Goal: Register for event/course

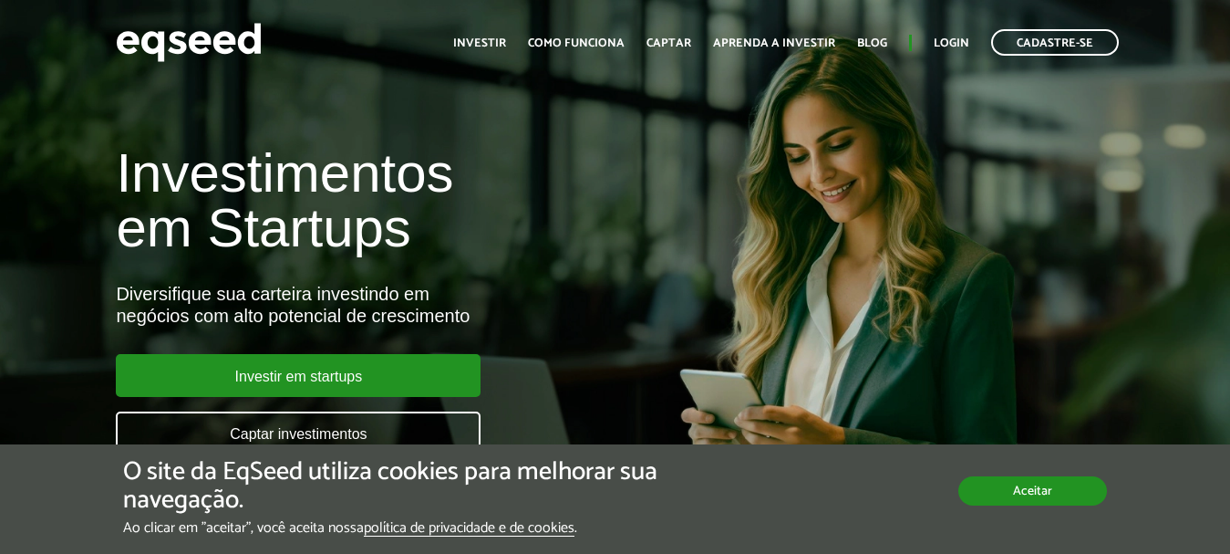
click at [1026, 491] on button "Aceitar" at bounding box center [1032, 490] width 149 height 29
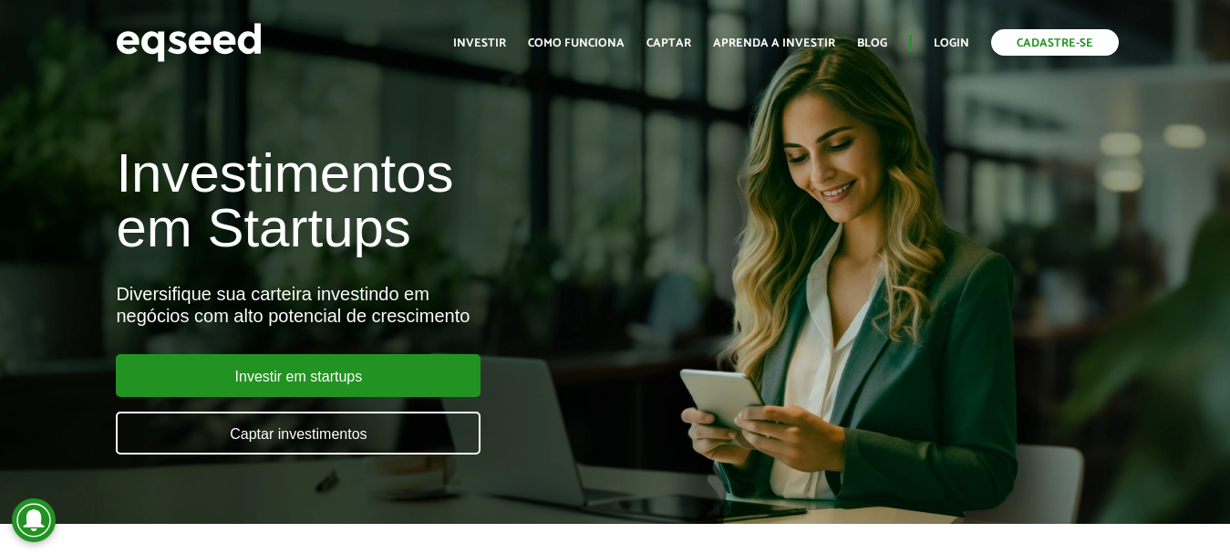
click at [1061, 48] on link "Cadastre-se" at bounding box center [1055, 42] width 128 height 26
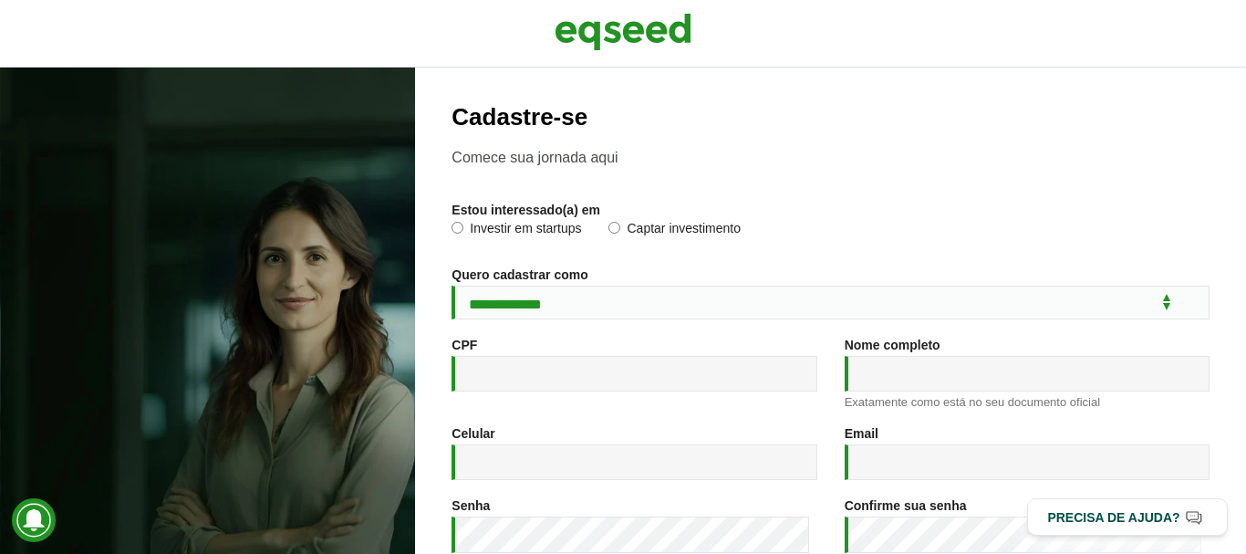
click at [522, 229] on label "Investir em startups" at bounding box center [515, 231] width 129 height 18
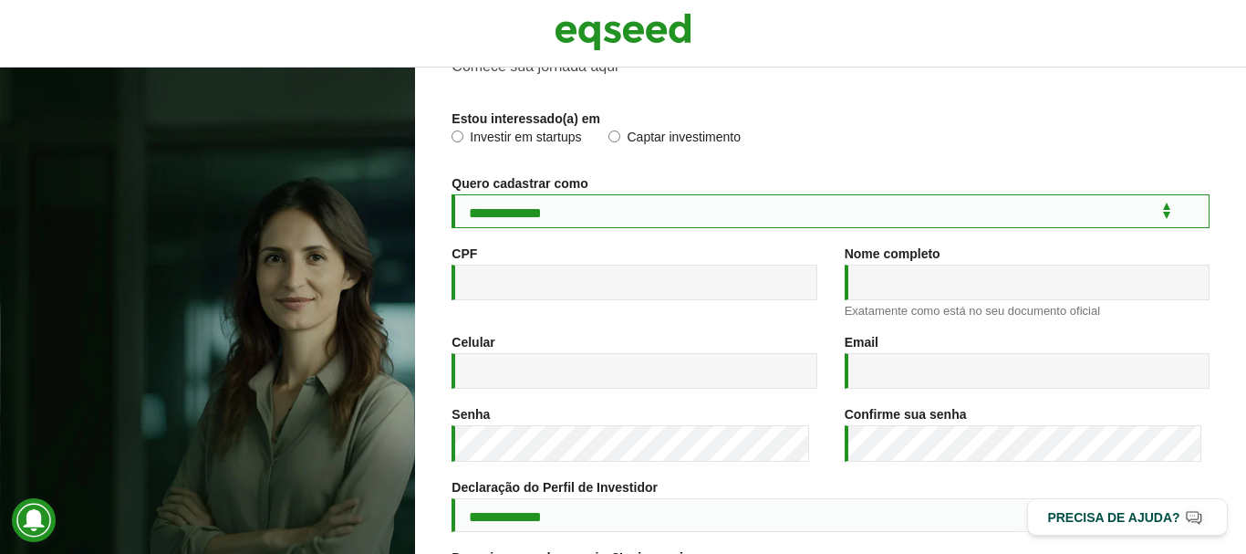
click at [574, 202] on select "**********" at bounding box center [830, 211] width 758 height 34
select select "***"
click at [451, 194] on select "**********" at bounding box center [830, 211] width 758 height 34
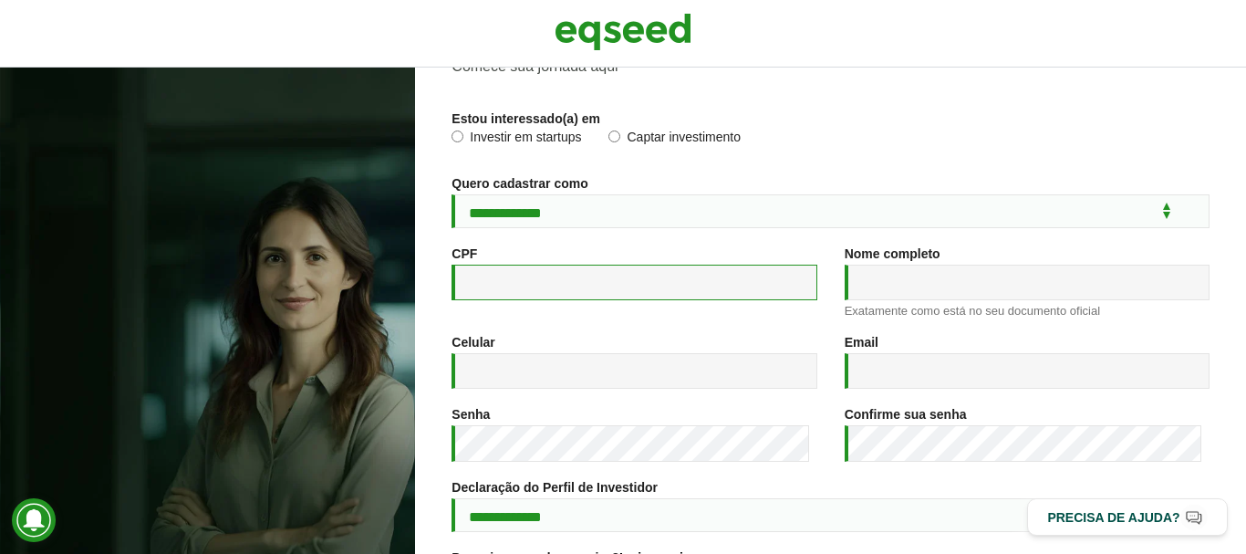
click at [569, 284] on input "CPF *" at bounding box center [633, 282] width 365 height 36
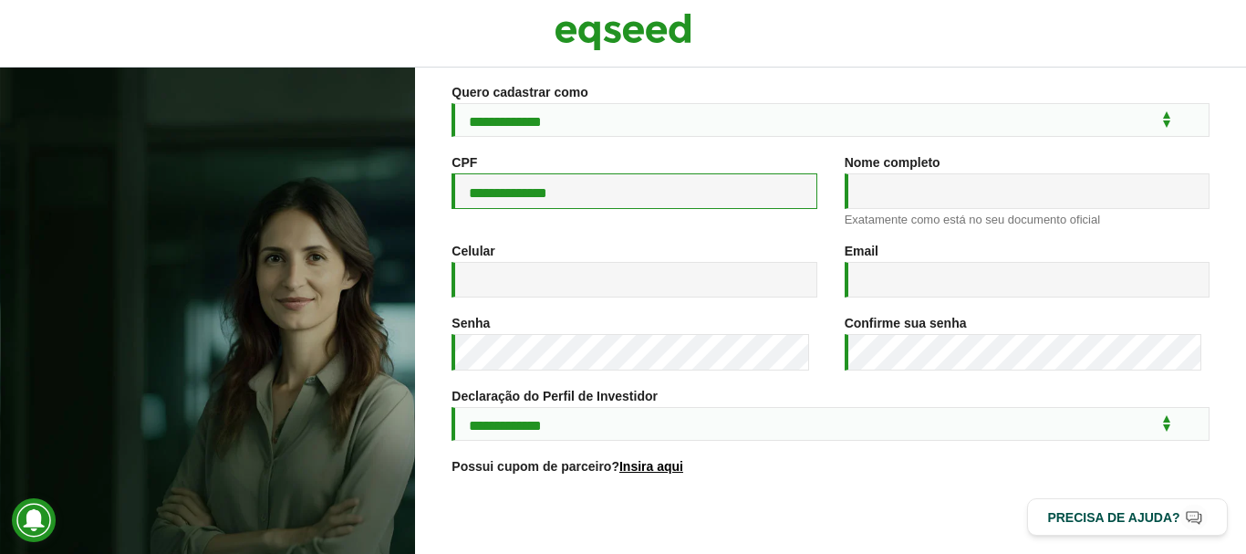
scroll to position [274, 0]
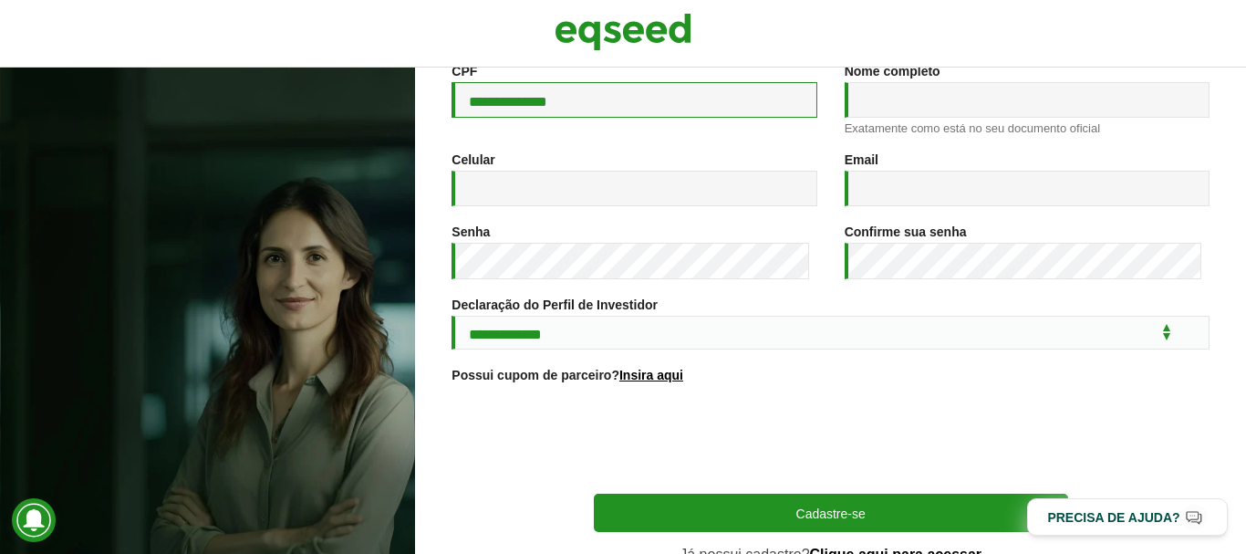
type input "**********"
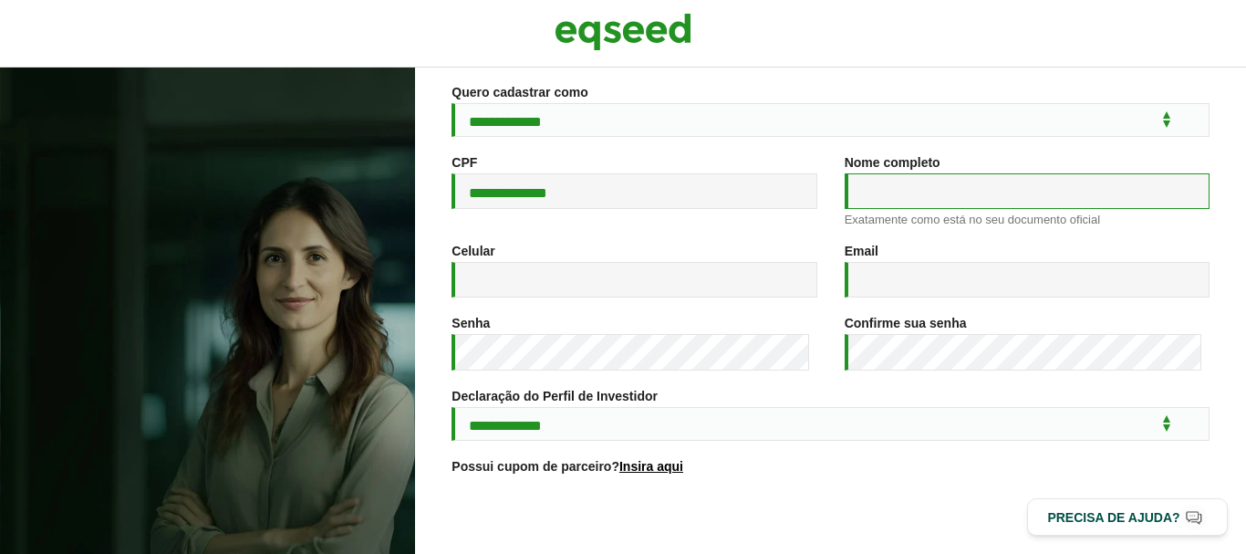
click at [912, 208] on input "Nome completo *" at bounding box center [1026, 191] width 365 height 36
type input "**********"
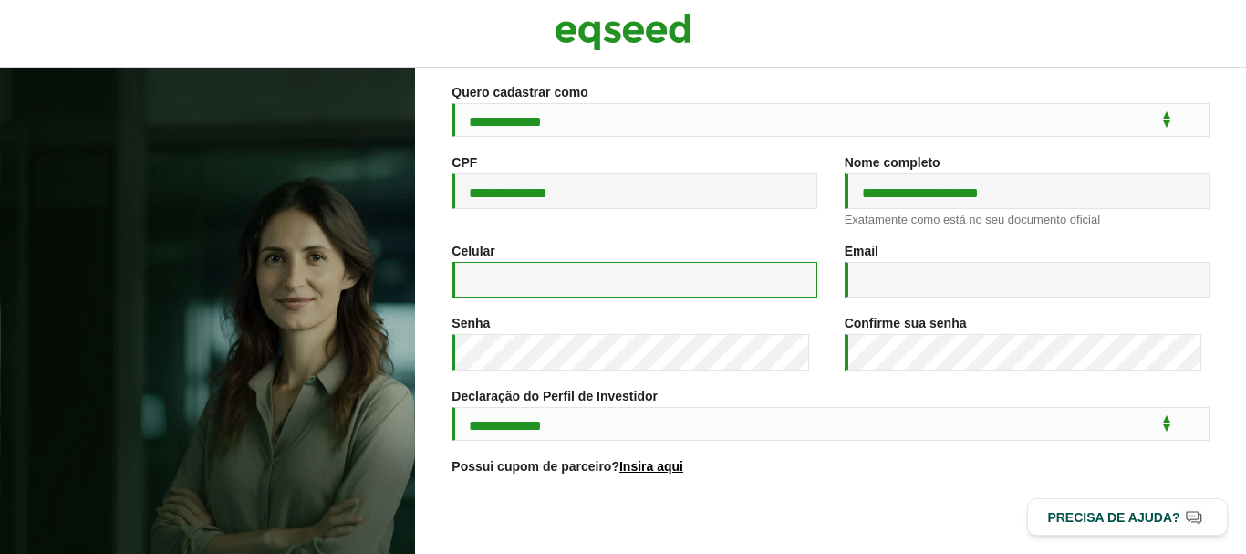
click at [678, 276] on input "Celular *" at bounding box center [633, 280] width 365 height 36
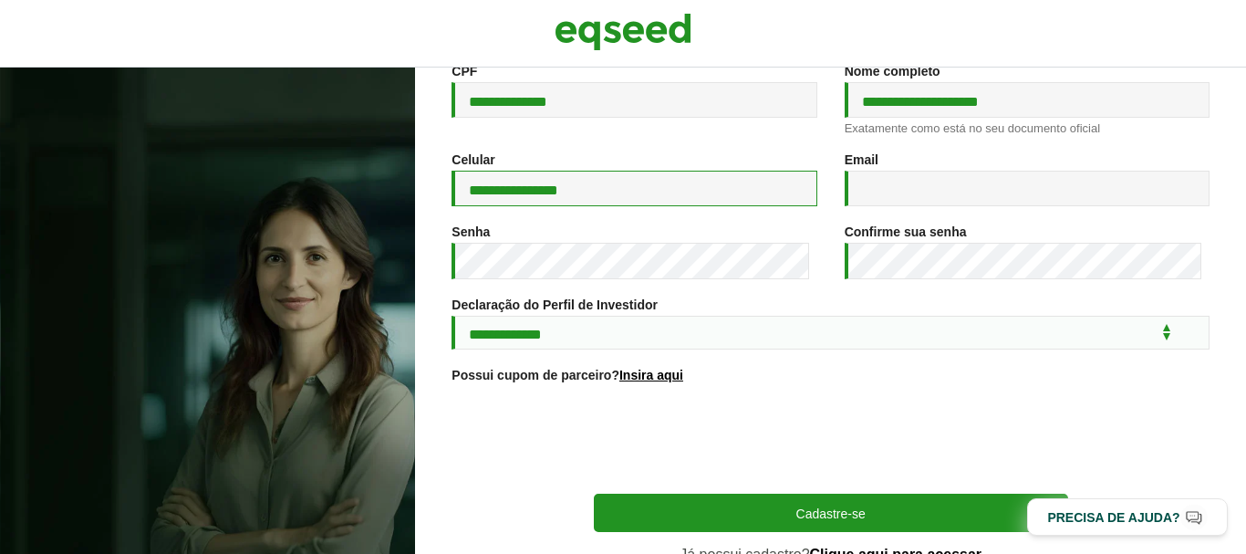
type input "**********"
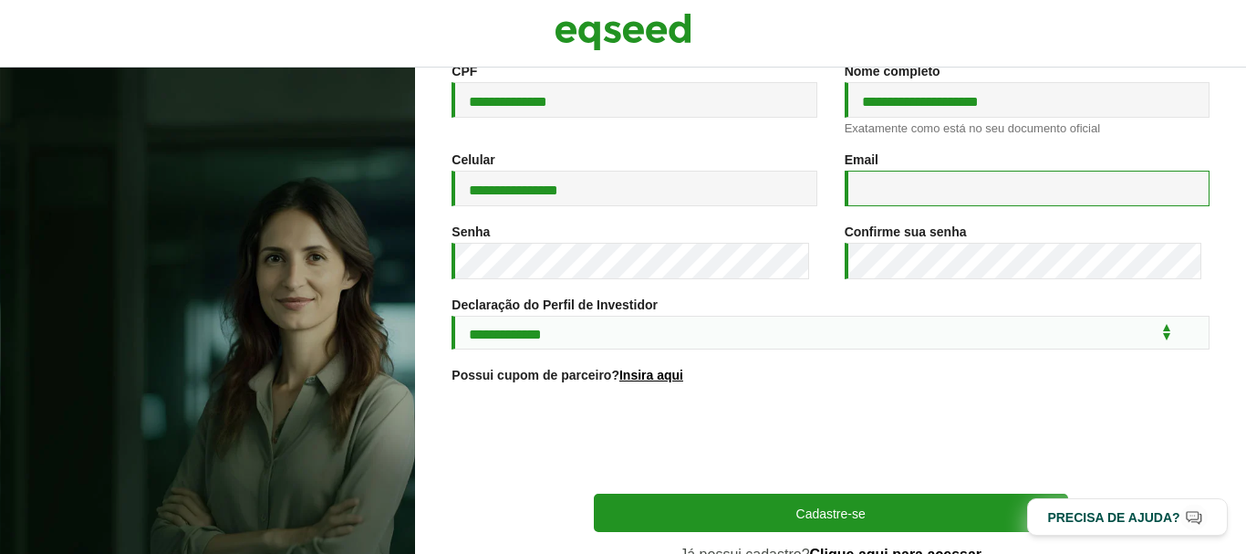
click at [989, 198] on input "Email *" at bounding box center [1026, 189] width 365 height 36
type input "**********"
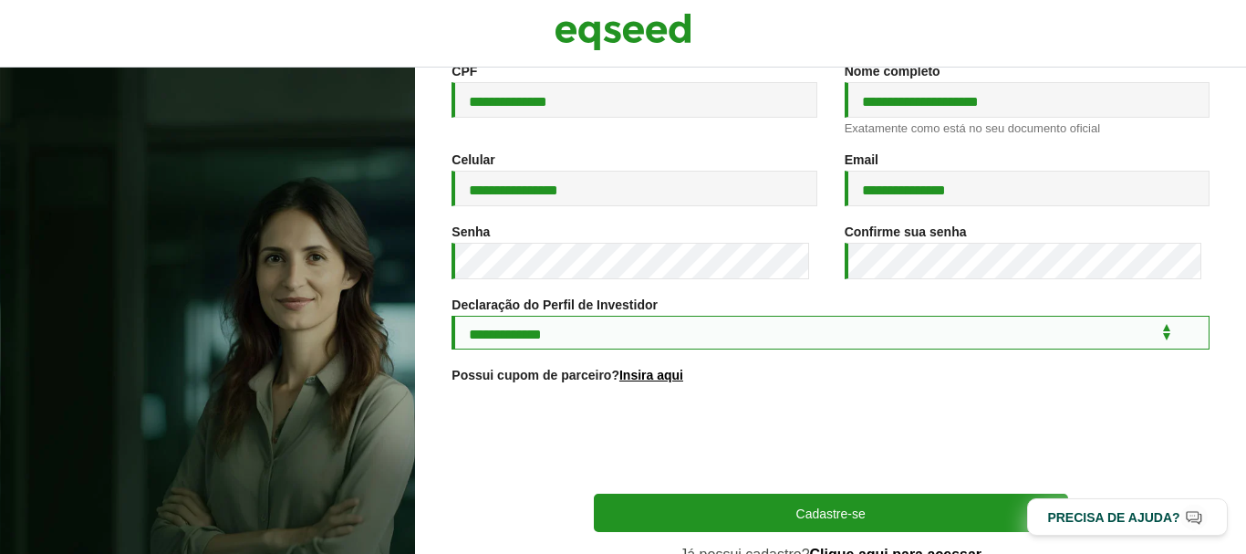
click at [646, 335] on select "**********" at bounding box center [830, 333] width 758 height 34
select select "***"
click at [451, 318] on select "**********" at bounding box center [830, 333] width 758 height 34
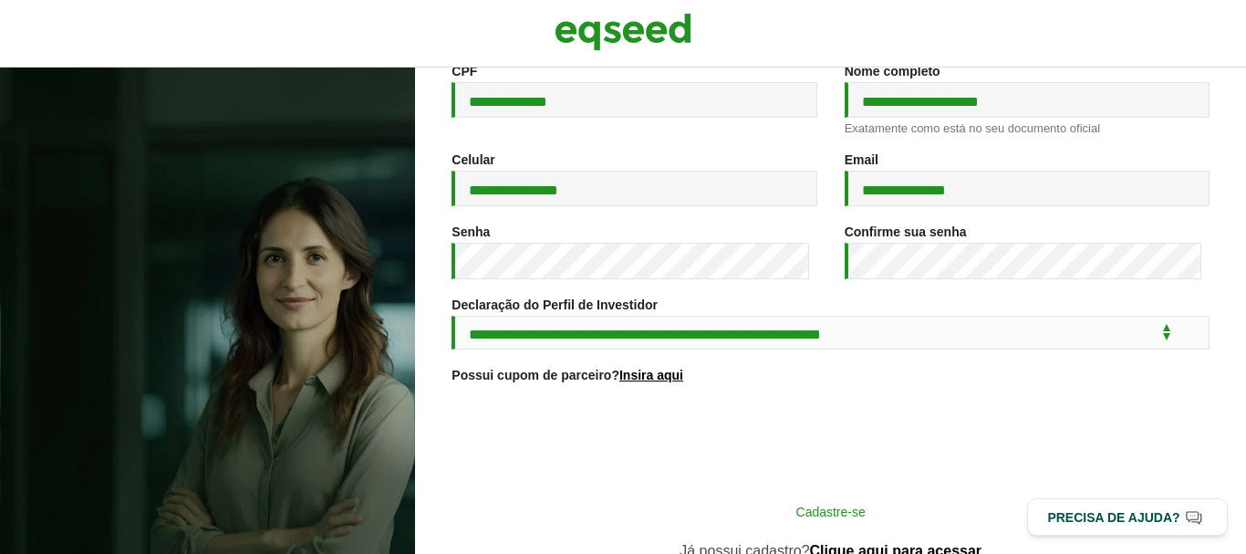
click at [657, 514] on button "Cadastre-se" at bounding box center [831, 510] width 474 height 35
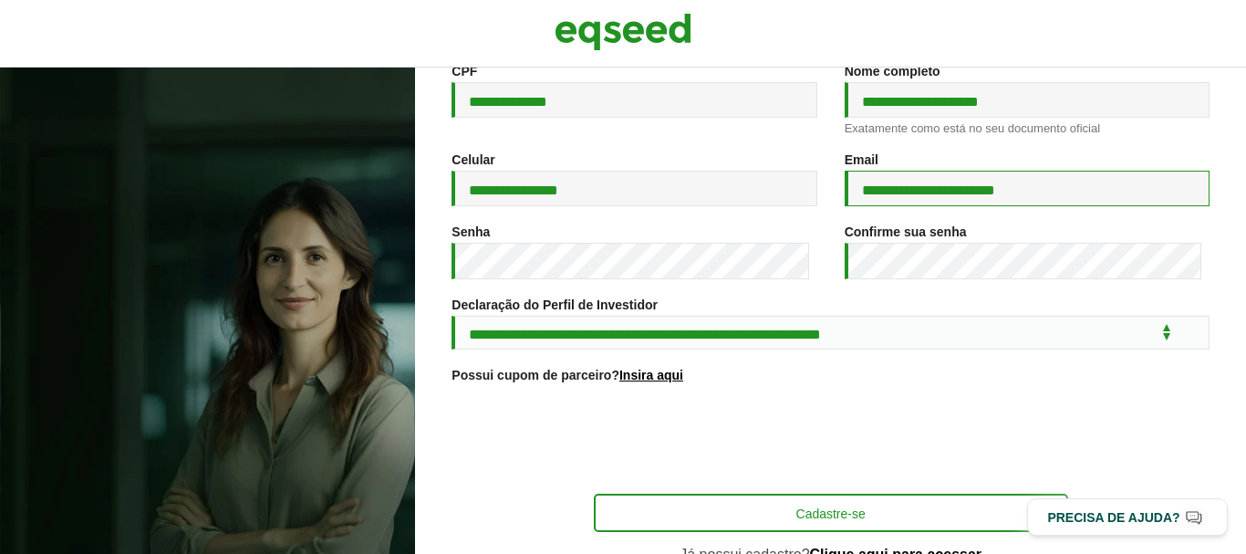
type input "**********"
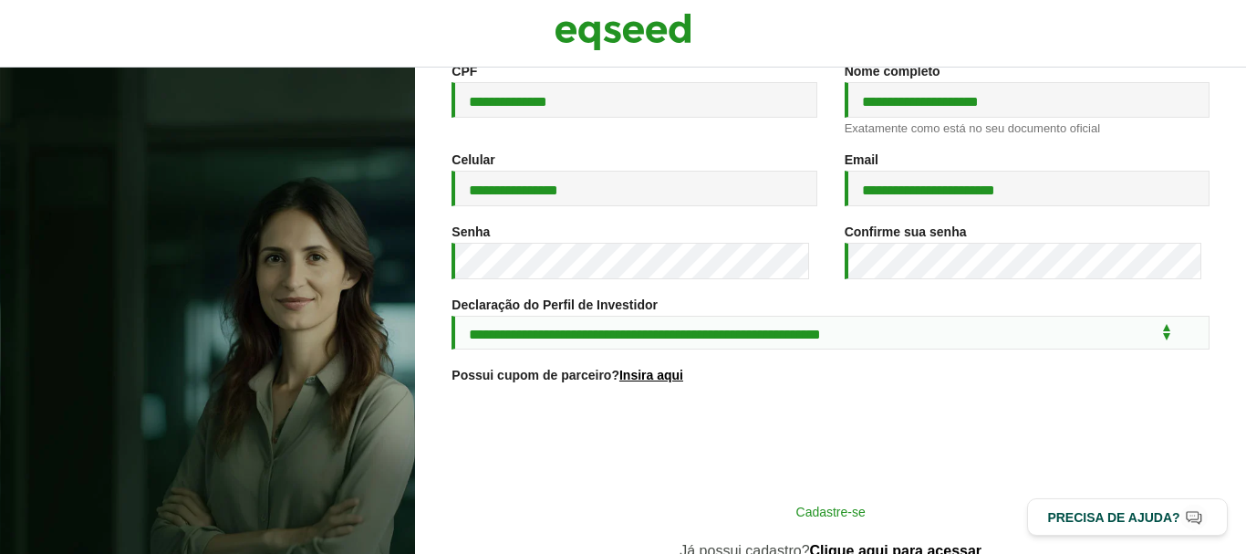
click at [746, 524] on button "Cadastre-se" at bounding box center [831, 510] width 474 height 35
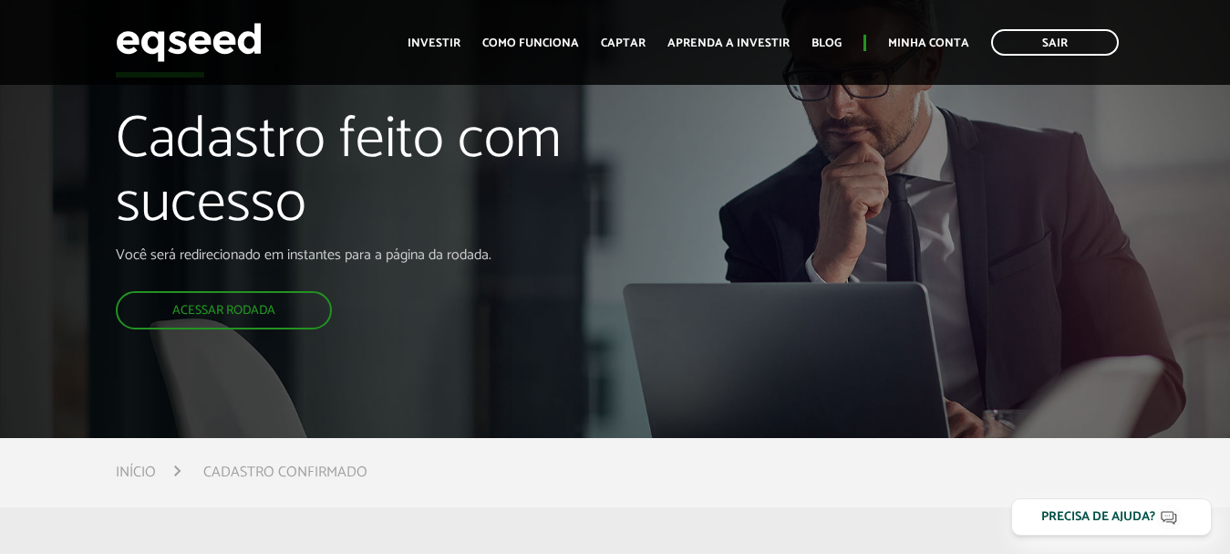
scroll to position [91, 0]
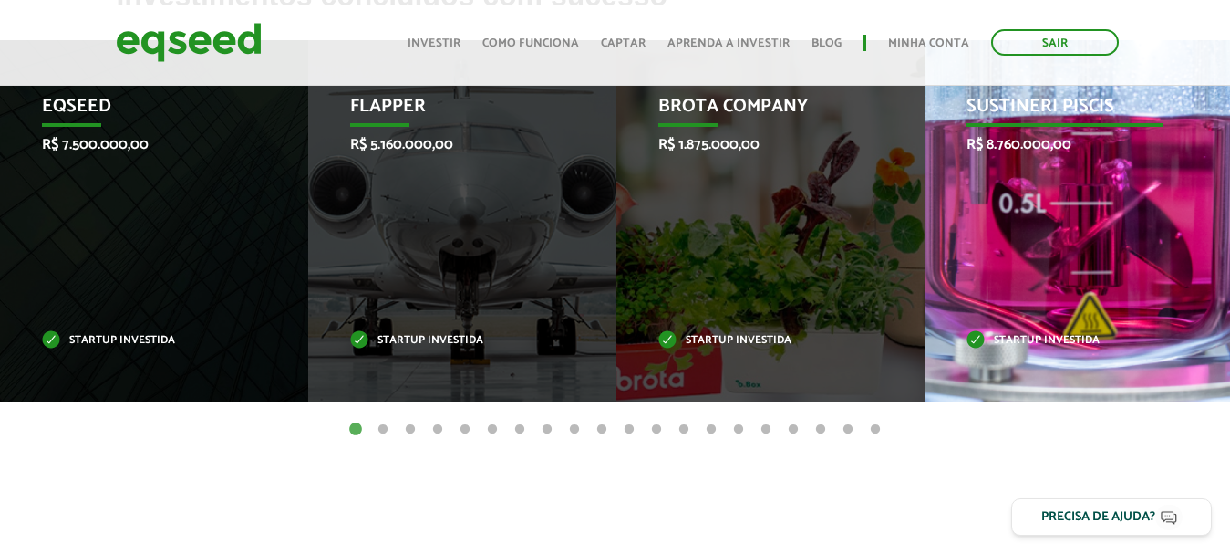
scroll to position [638, 0]
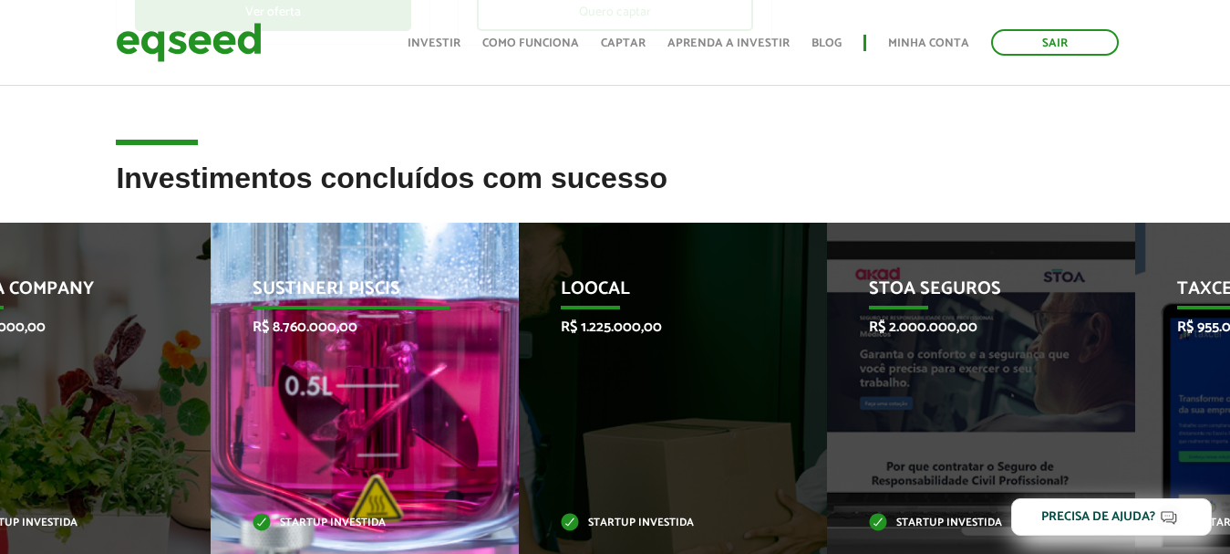
drag, startPoint x: 989, startPoint y: 375, endPoint x: 187, endPoint y: 359, distance: 802.6
click at [211, 359] on div "Sustineri Piscis R$ 8.760.000,00 Startup investida" at bounding box center [351, 404] width 281 height 362
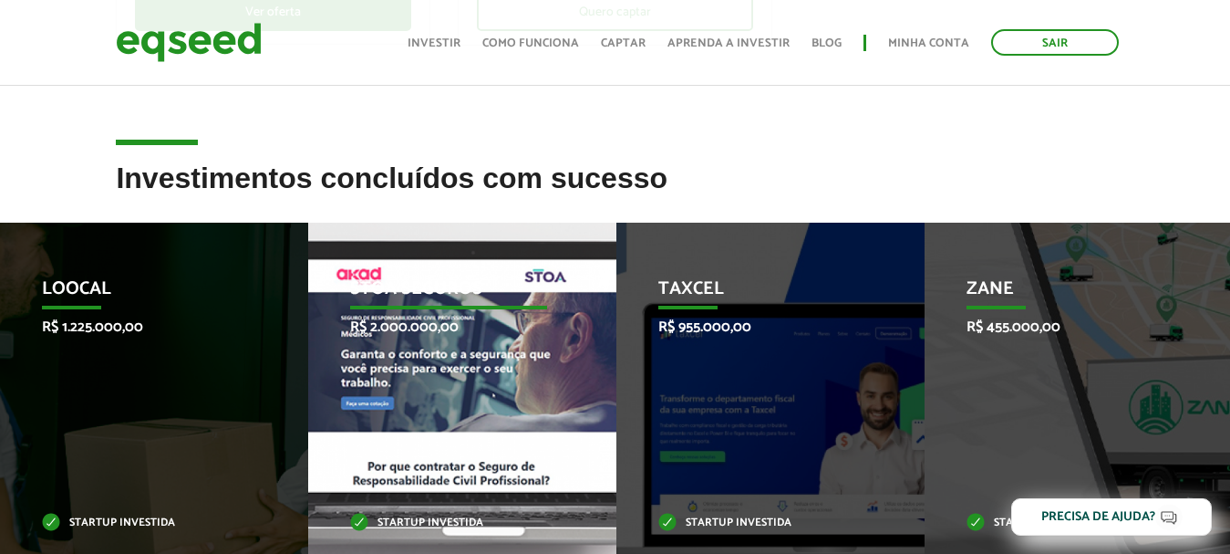
scroll to position [730, 0]
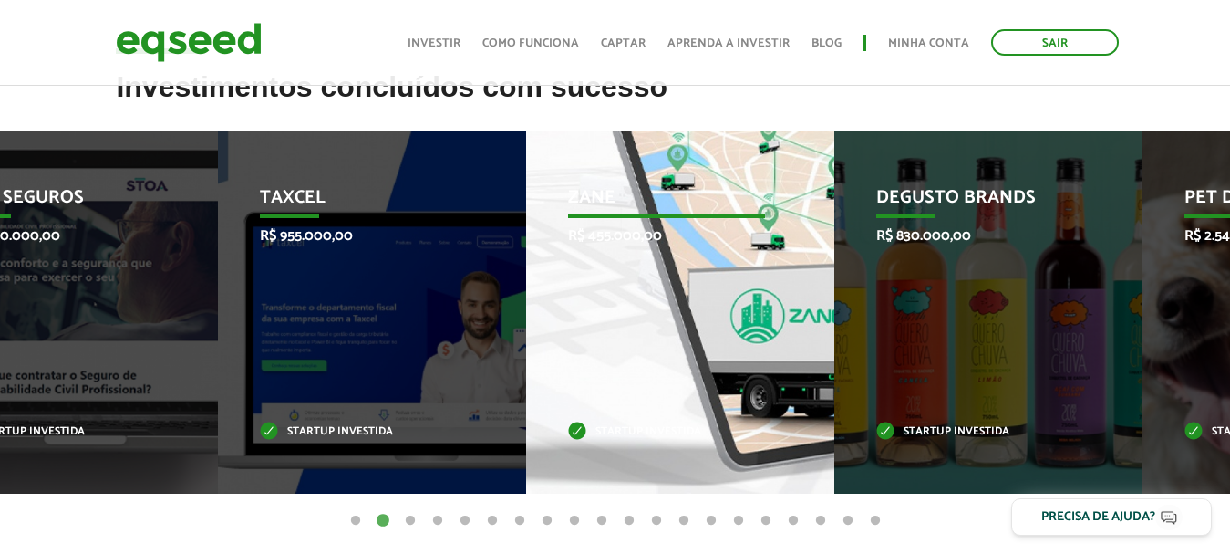
drag, startPoint x: 1096, startPoint y: 353, endPoint x: 335, endPoint y: 353, distance: 761.4
click at [526, 353] on div "Zane R$ 455.000,00 Startup investida" at bounding box center [666, 312] width 281 height 362
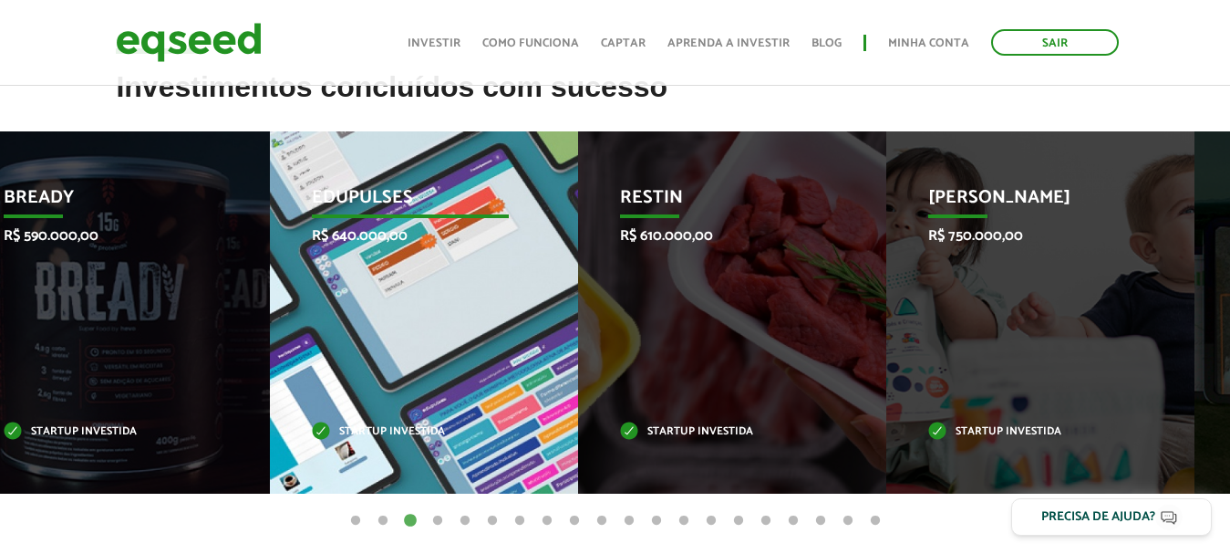
drag, startPoint x: 1154, startPoint y: 310, endPoint x: 490, endPoint y: 312, distance: 664.8
click at [491, 312] on div "Edupulses R$ 640.000,00 Startup investida" at bounding box center [410, 312] width 281 height 362
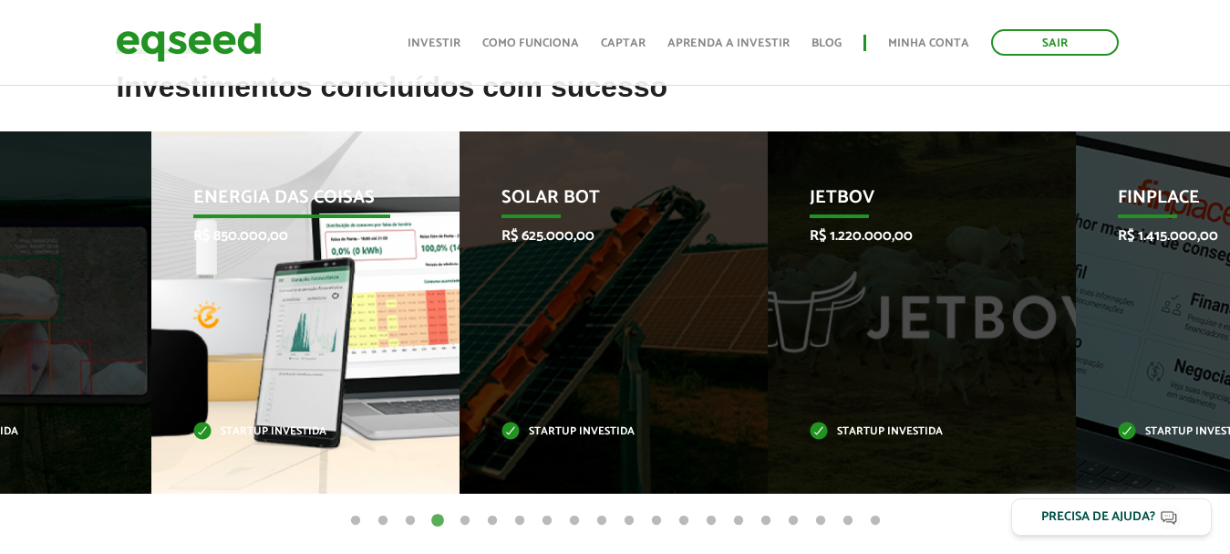
drag, startPoint x: 1145, startPoint y: 302, endPoint x: 338, endPoint y: 304, distance: 807.0
click at [339, 304] on div "Energia das Coisas R$ 850.000,00 Startup investida" at bounding box center [291, 312] width 281 height 362
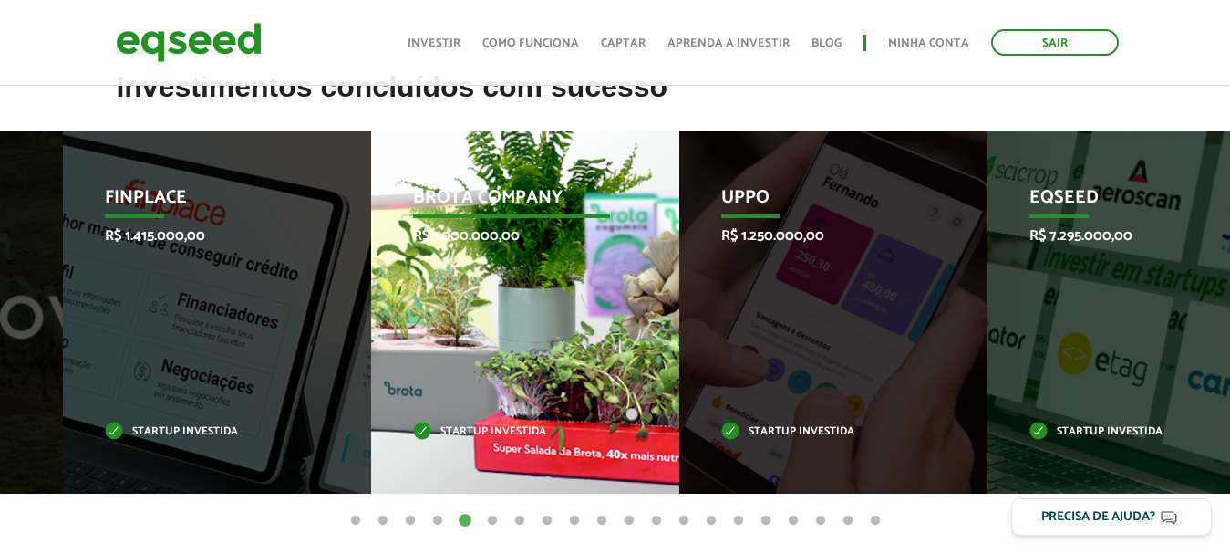
drag, startPoint x: 1125, startPoint y: 330, endPoint x: 571, endPoint y: 325, distance: 554.5
click at [571, 326] on div "Brota Company R$ 1.000.000,00 Startup investida" at bounding box center [511, 312] width 281 height 362
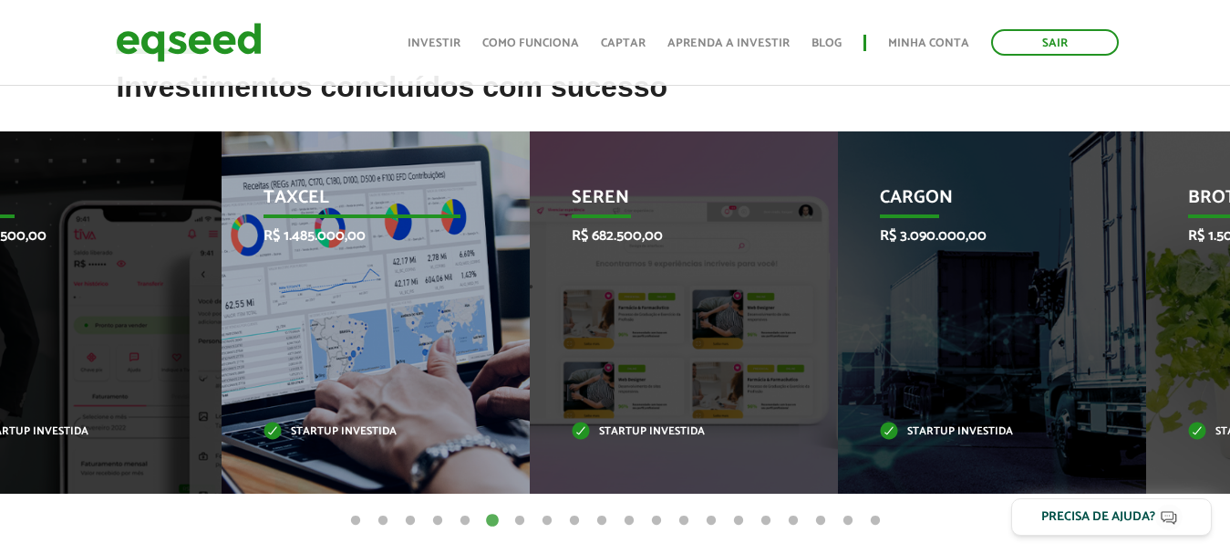
drag, startPoint x: 1095, startPoint y: 295, endPoint x: 392, endPoint y: 316, distance: 703.4
click at [392, 316] on div "Taxcel R$ 1.485.000,00 Startup investida" at bounding box center [362, 312] width 281 height 362
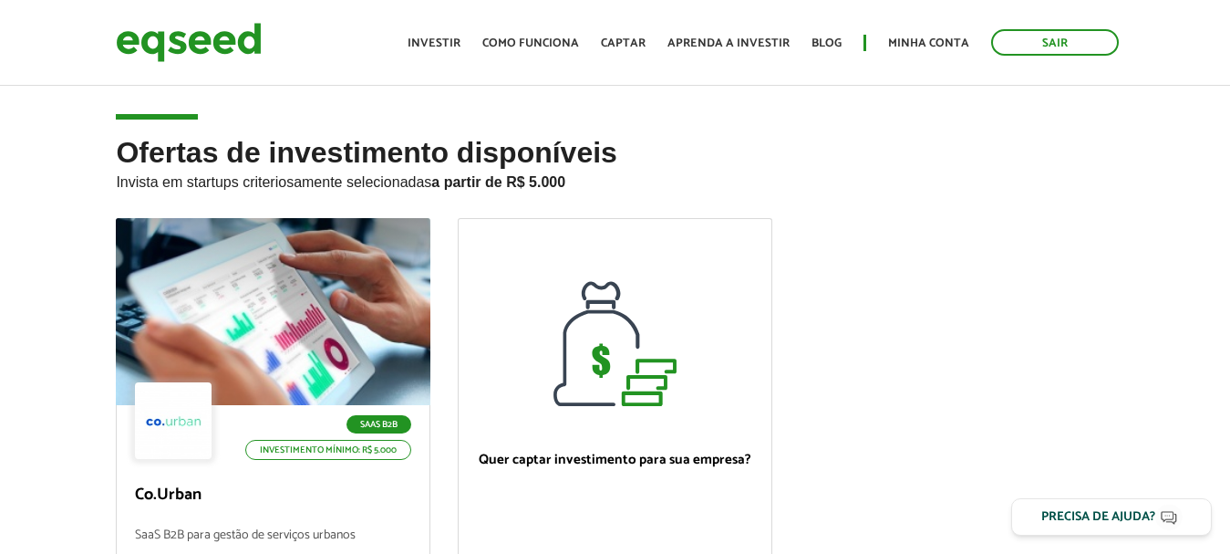
scroll to position [182, 0]
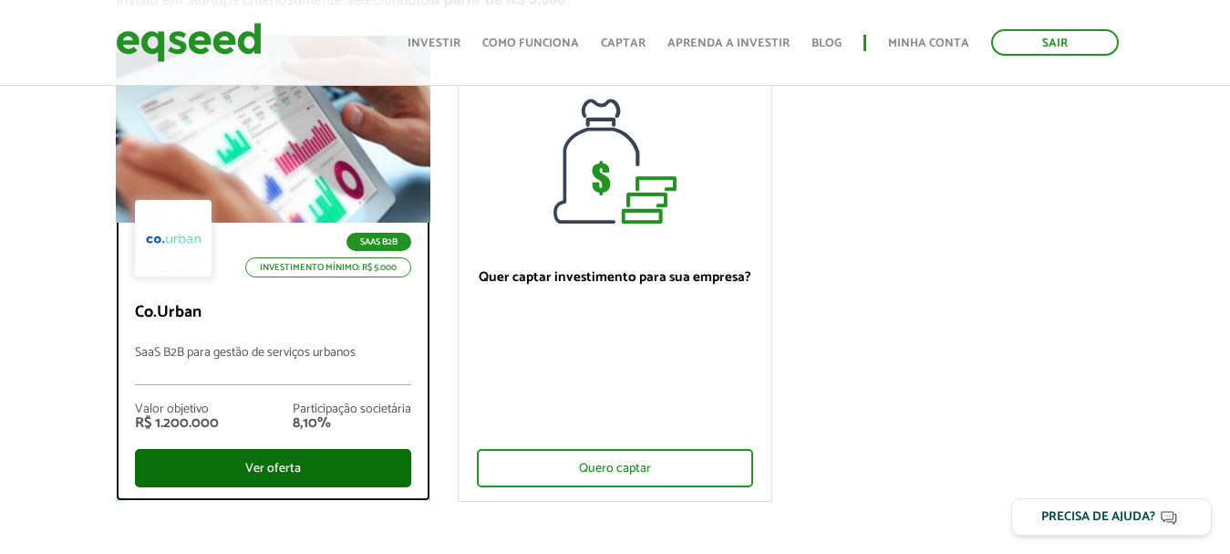
click at [265, 462] on div "Ver oferta" at bounding box center [273, 468] width 276 height 38
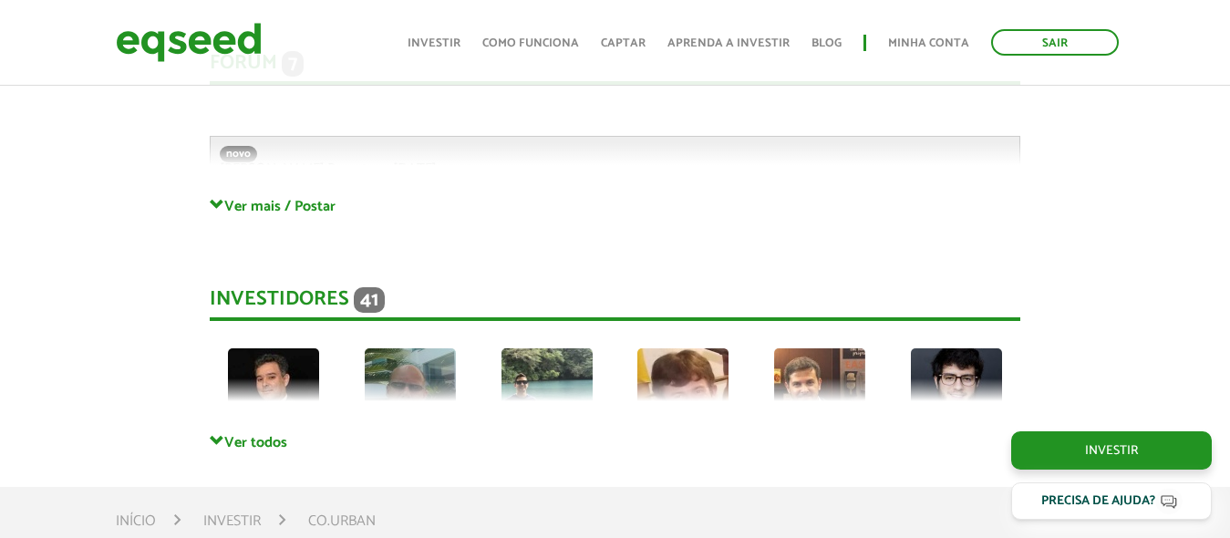
scroll to position [4377, 0]
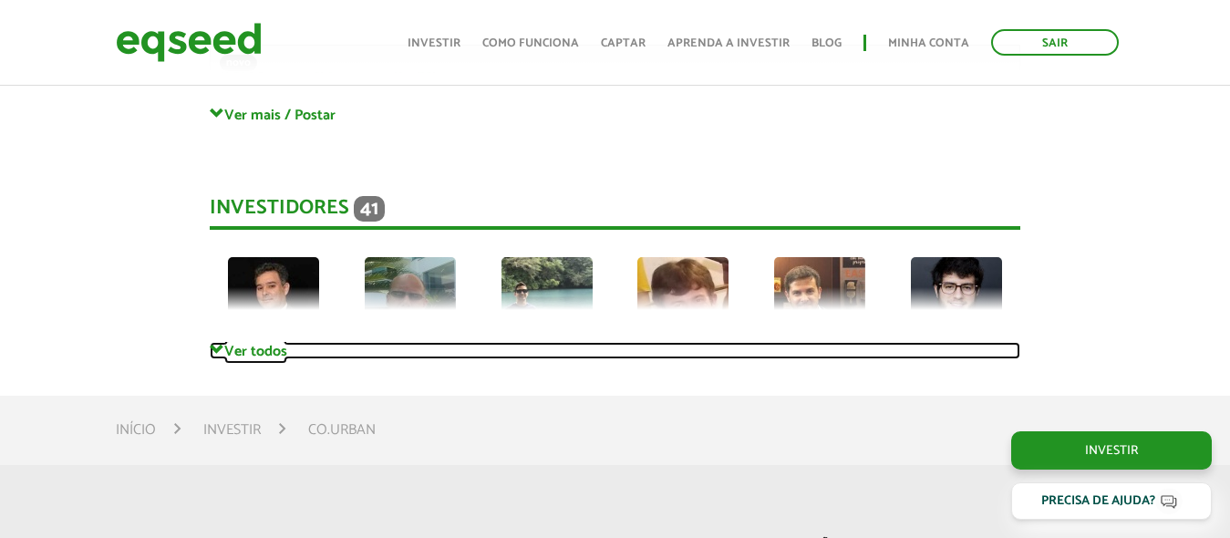
click at [225, 345] on link "Ver todos" at bounding box center [615, 350] width 811 height 17
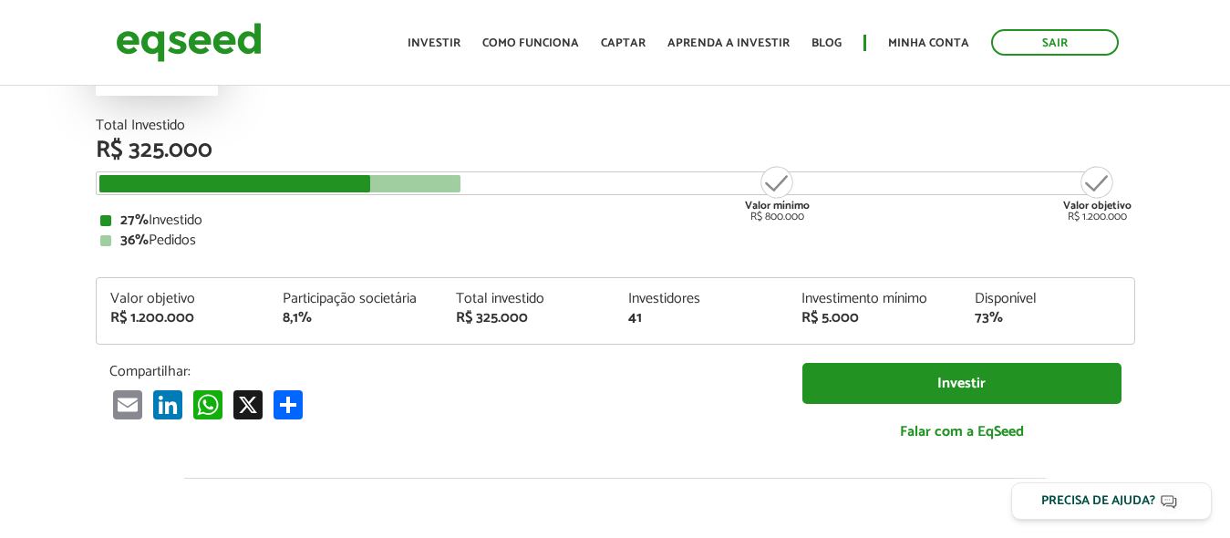
scroll to position [0, 0]
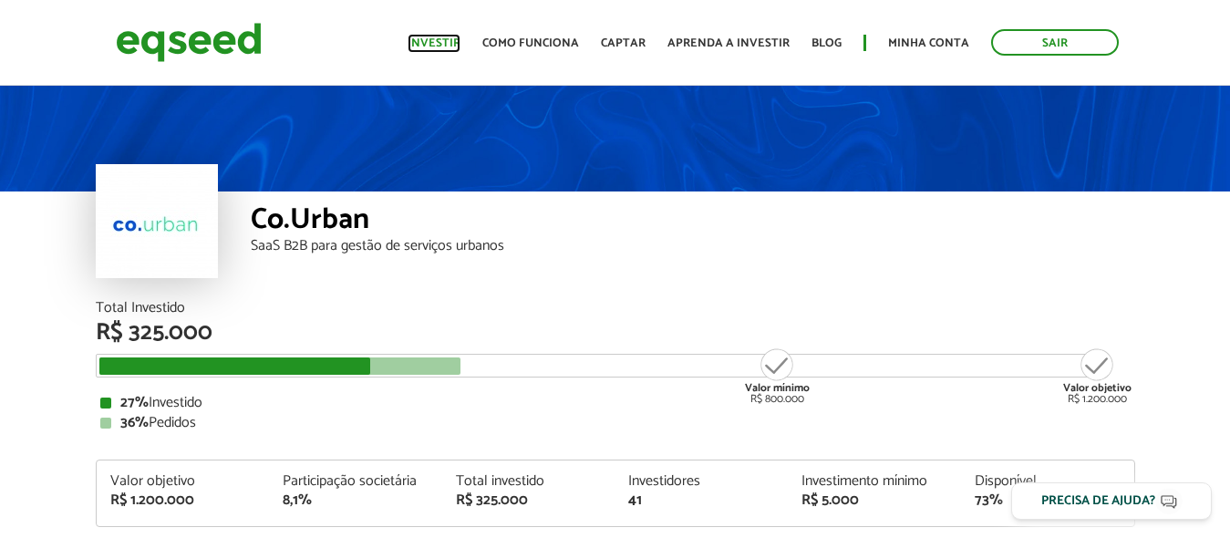
click at [435, 38] on link "Investir" at bounding box center [434, 43] width 53 height 12
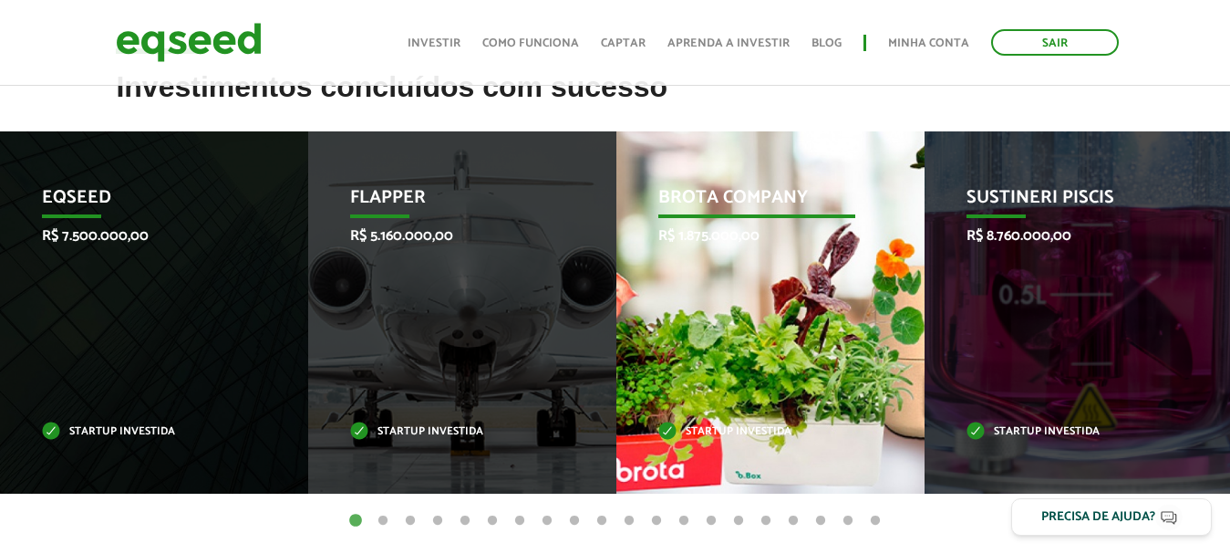
scroll to position [821, 0]
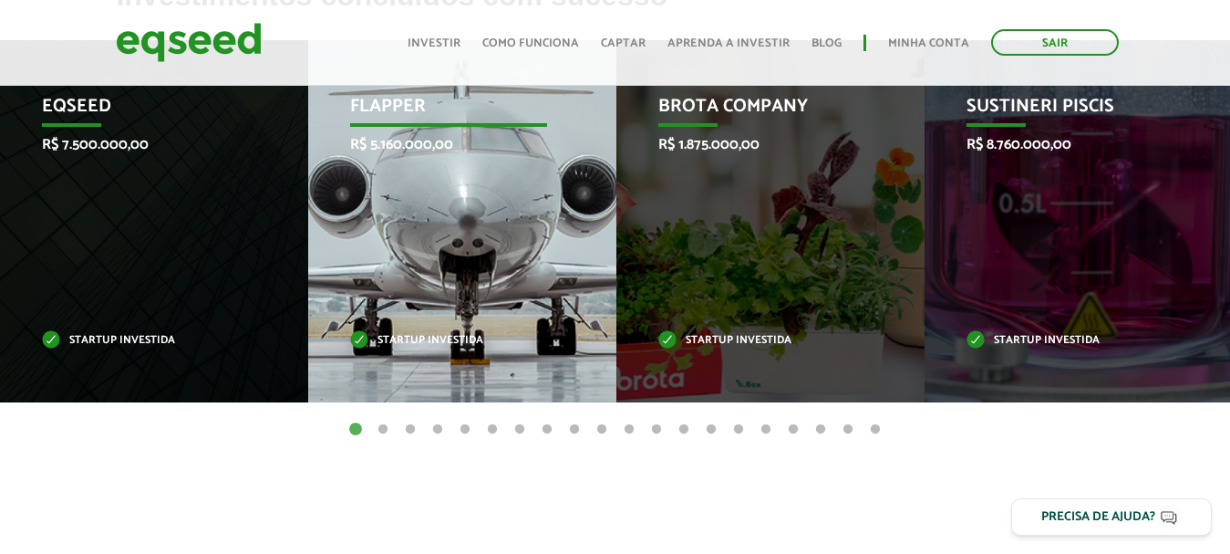
click at [434, 212] on div "Flapper R$ 5.160.000,00 Startup investida" at bounding box center [448, 221] width 281 height 362
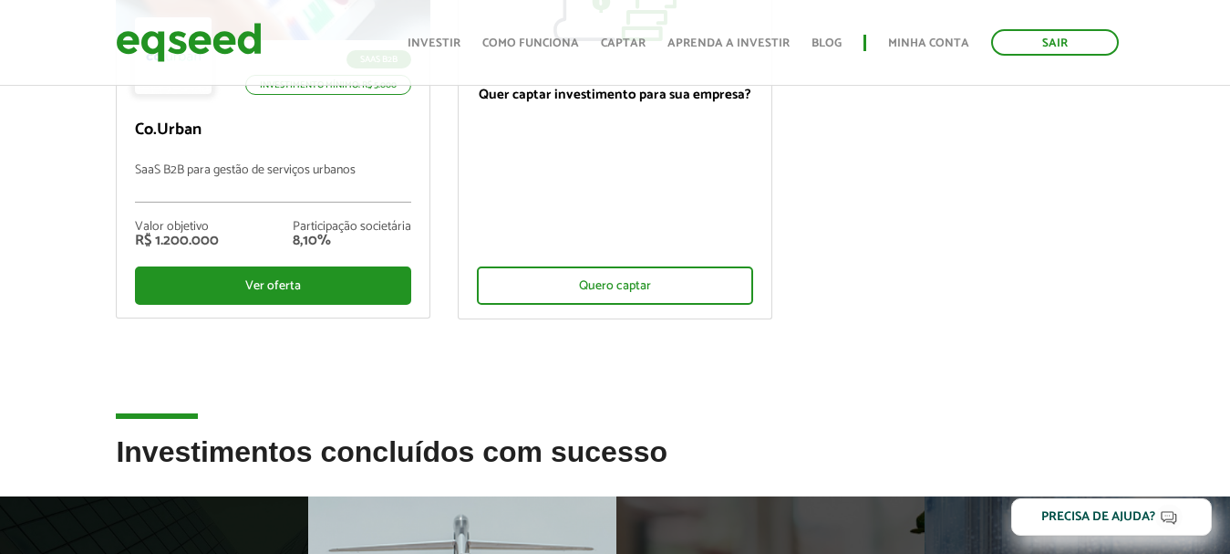
scroll to position [638, 0]
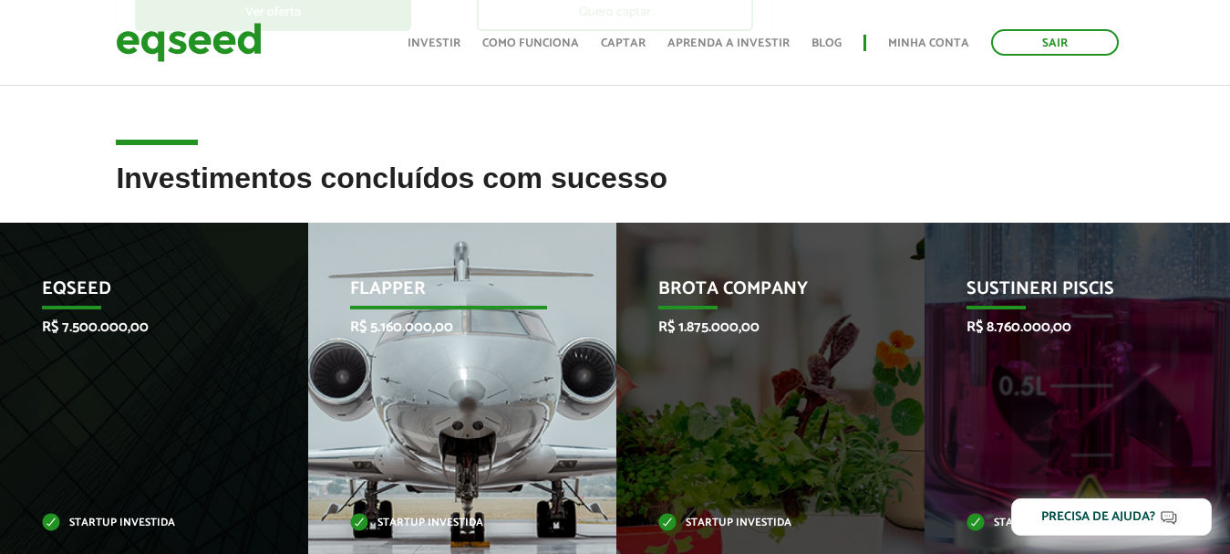
click at [411, 328] on p "R$ 5.160.000,00" at bounding box center [448, 326] width 197 height 17
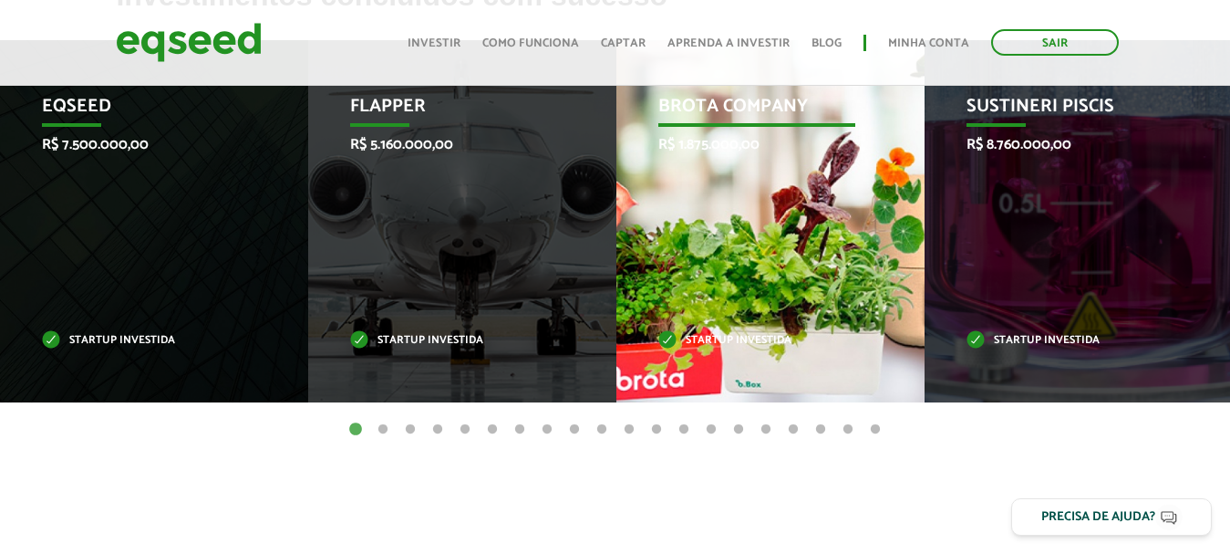
scroll to position [730, 0]
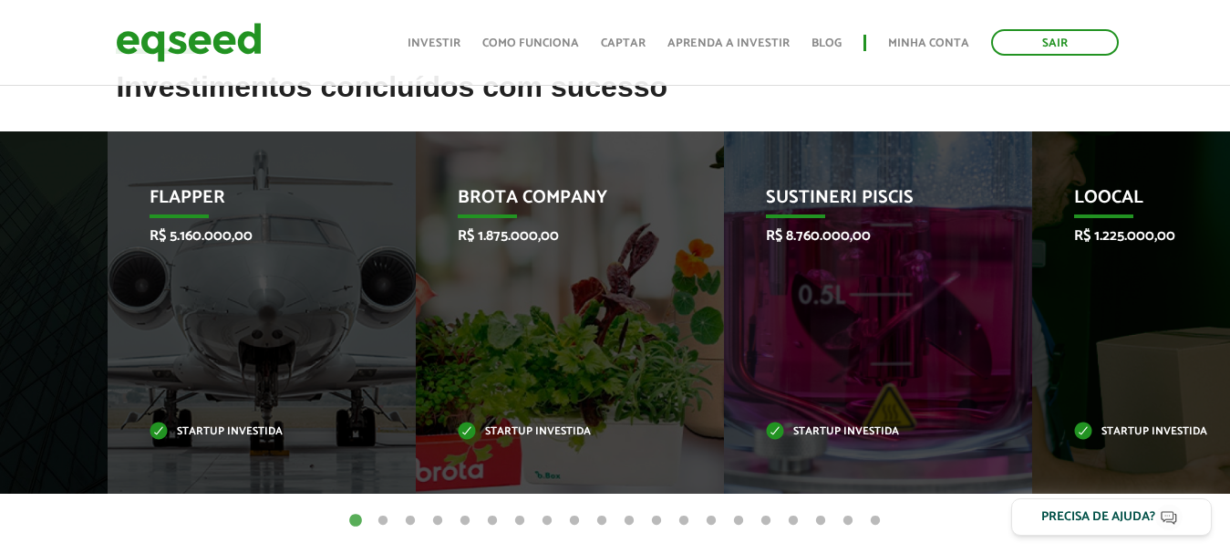
drag, startPoint x: 864, startPoint y: 332, endPoint x: 947, endPoint y: 313, distance: 84.3
click at [697, 313] on div "Brota Company R$ 1.875.000,00 Startup investida" at bounding box center [556, 312] width 281 height 362
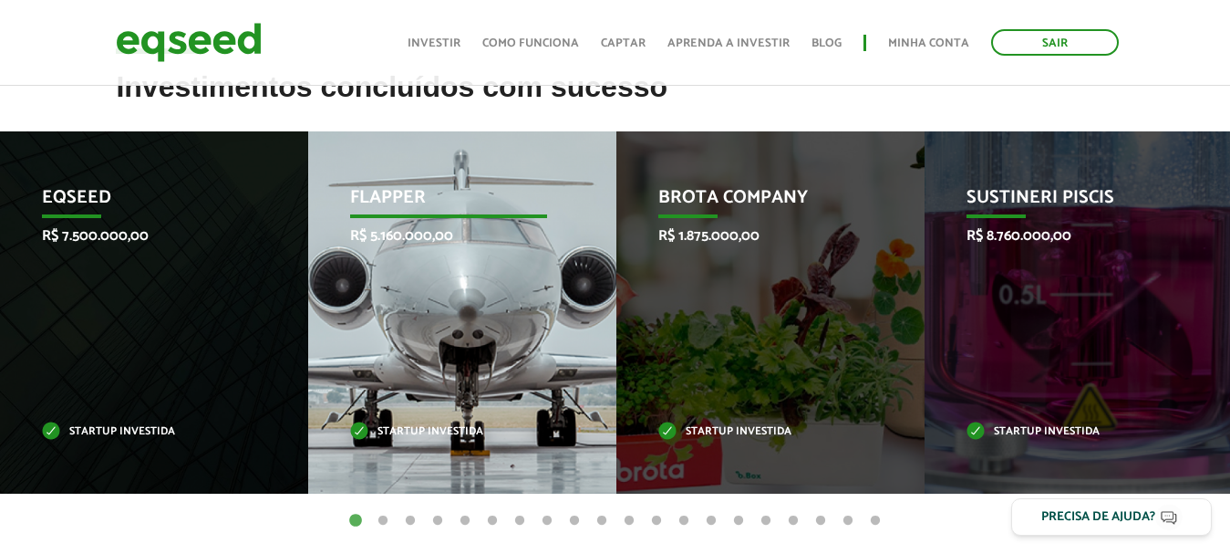
click at [412, 319] on div "Flapper R$ 5.160.000,00 Startup investida" at bounding box center [448, 312] width 281 height 362
click at [392, 205] on p "Flapper" at bounding box center [448, 202] width 197 height 31
drag, startPoint x: 483, startPoint y: 333, endPoint x: 490, endPoint y: 322, distance: 12.7
click at [484, 331] on div "Flapper R$ 5.160.000,00 Startup investida" at bounding box center [448, 312] width 281 height 362
click at [535, 220] on div "Flapper R$ 5.160.000,00 Startup investida" at bounding box center [448, 312] width 281 height 362
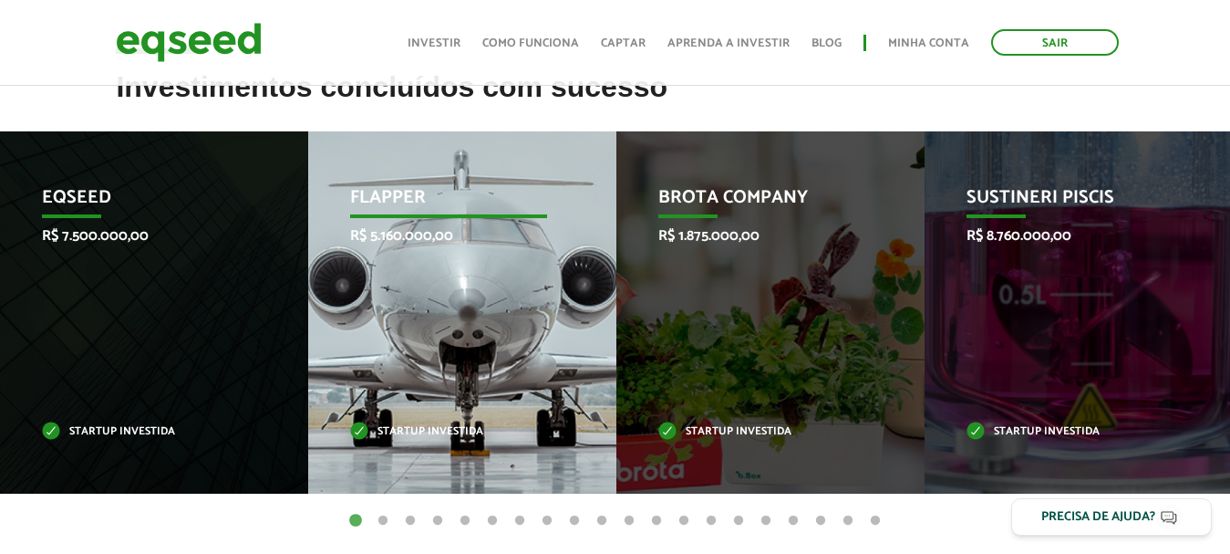
scroll to position [821, 0]
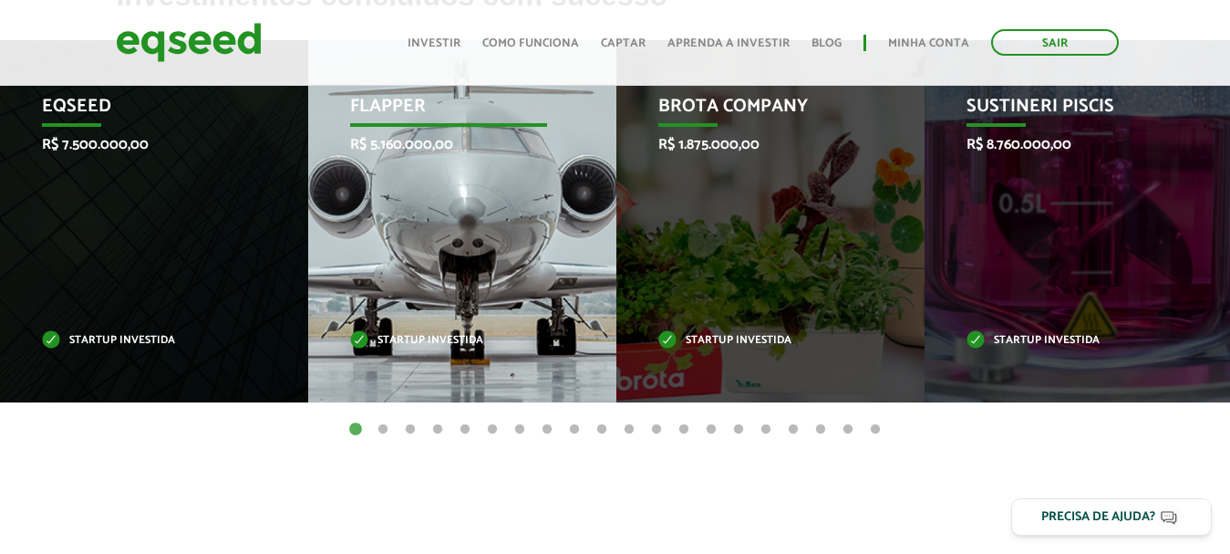
click at [409, 298] on div "Flapper R$ 5.160.000,00 Startup investida" at bounding box center [448, 221] width 281 height 362
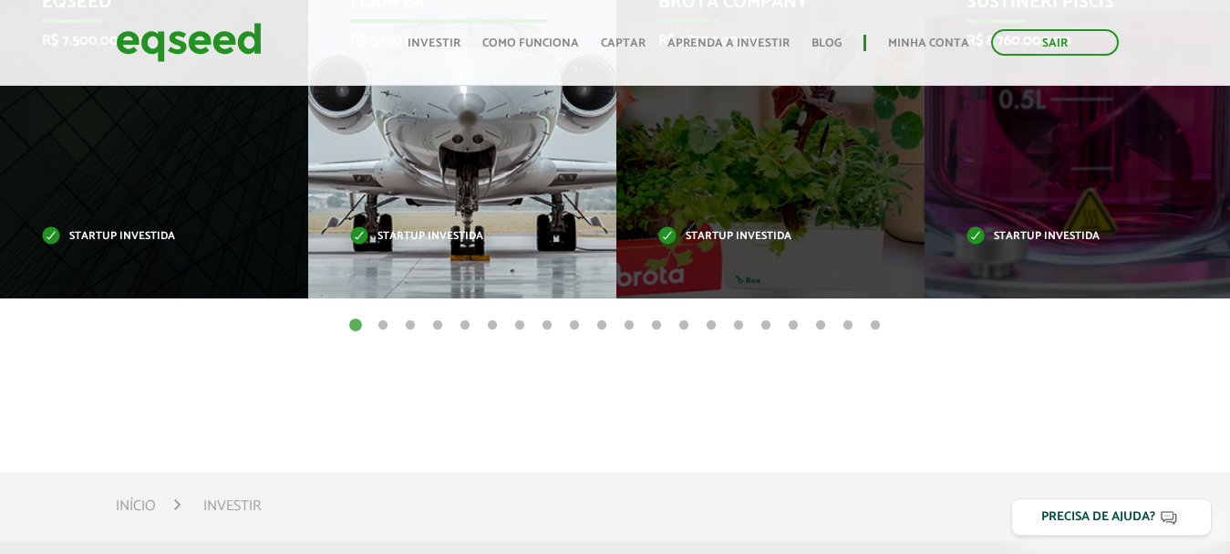
scroll to position [742, 0]
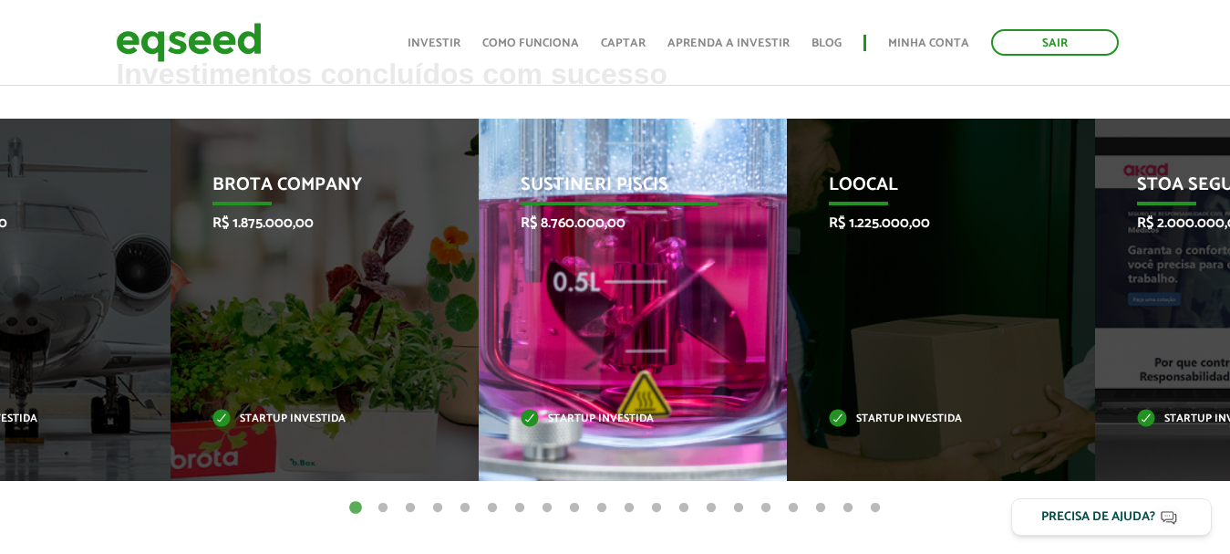
drag, startPoint x: 935, startPoint y: 309, endPoint x: 361, endPoint y: 319, distance: 573.7
click at [479, 319] on div "Sustineri Piscis R$ 8.760.000,00 Startup investida" at bounding box center [619, 300] width 281 height 362
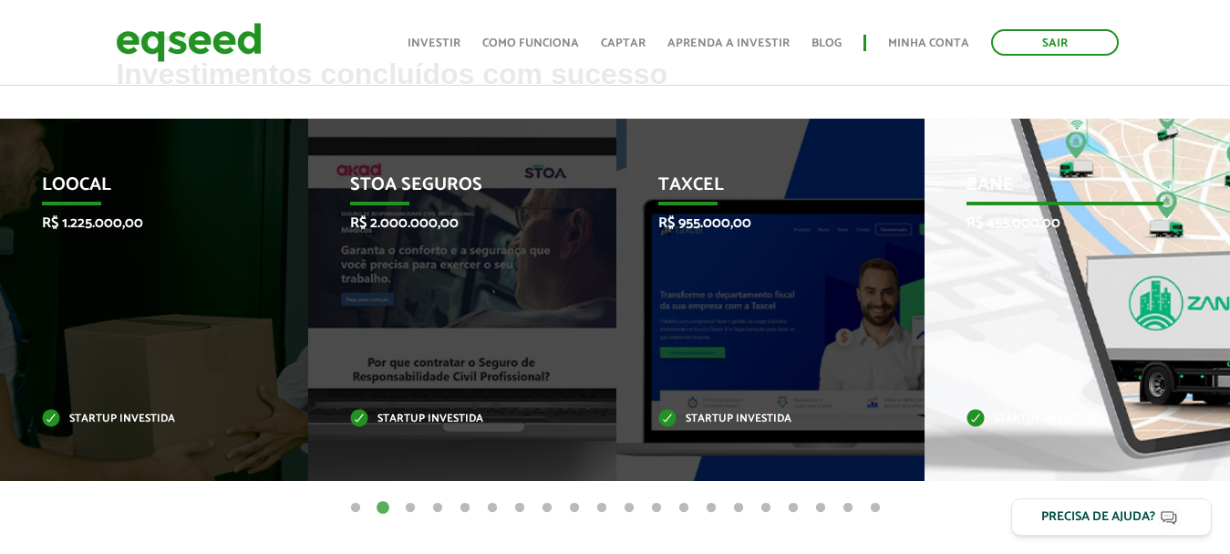
drag, startPoint x: 936, startPoint y: 316, endPoint x: 281, endPoint y: 267, distance: 656.6
click at [925, 267] on div "Zane R$ 455.000,00 Startup investida" at bounding box center [1065, 300] width 281 height 362
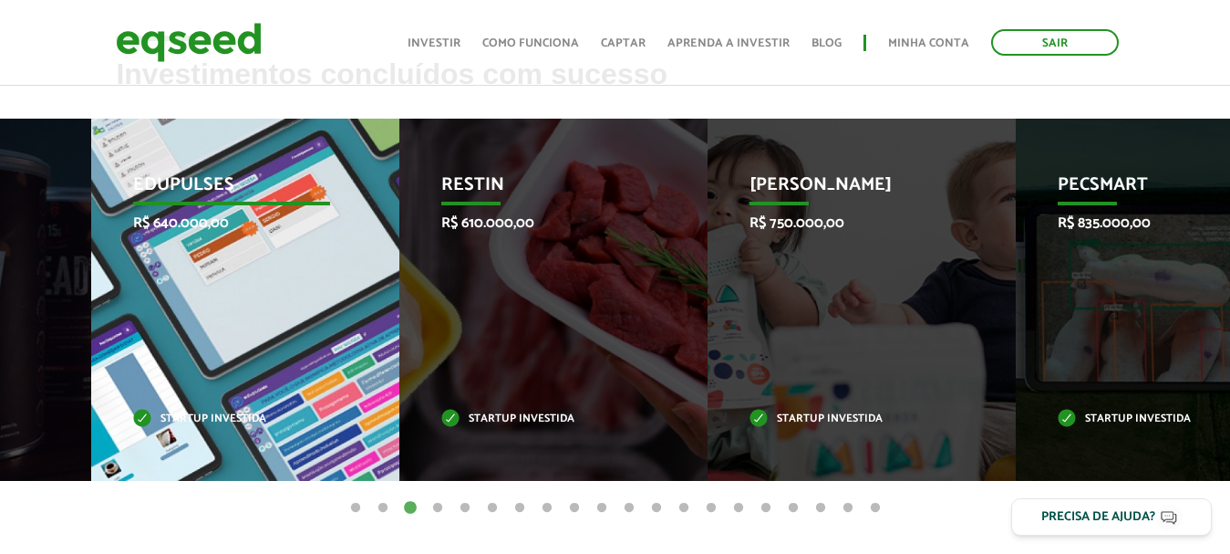
drag, startPoint x: 943, startPoint y: 294, endPoint x: 74, endPoint y: 264, distance: 869.5
click at [91, 264] on div "Edupulses R$ 640.000,00 Startup investida" at bounding box center [231, 300] width 281 height 362
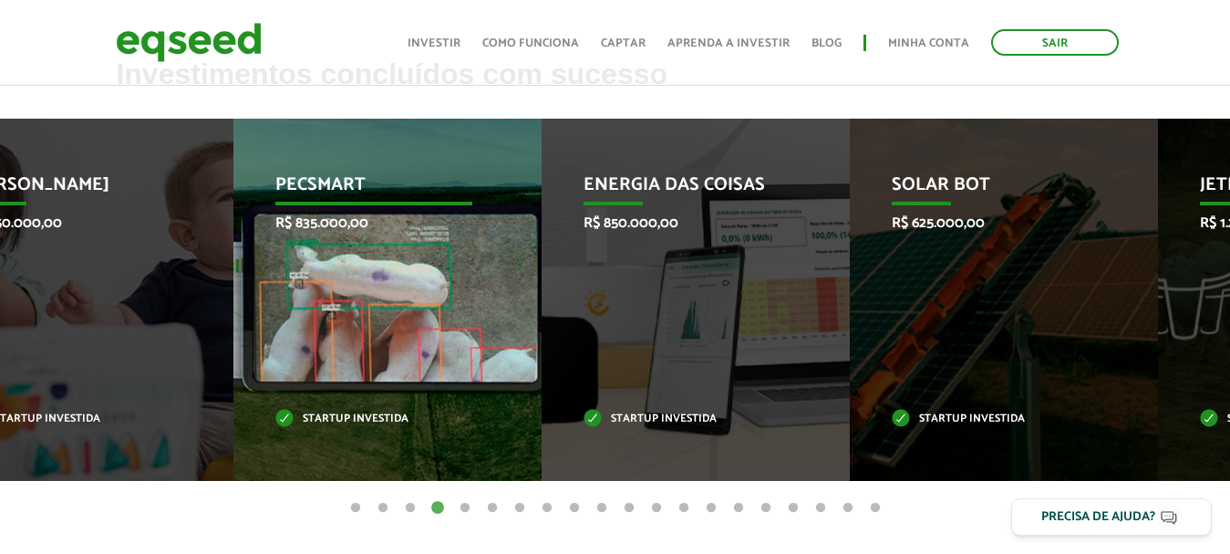
drag, startPoint x: 822, startPoint y: 304, endPoint x: 77, endPoint y: 247, distance: 747.2
click at [233, 251] on div "Pecsmart R$ 835.000,00 Startup investida" at bounding box center [373, 300] width 281 height 362
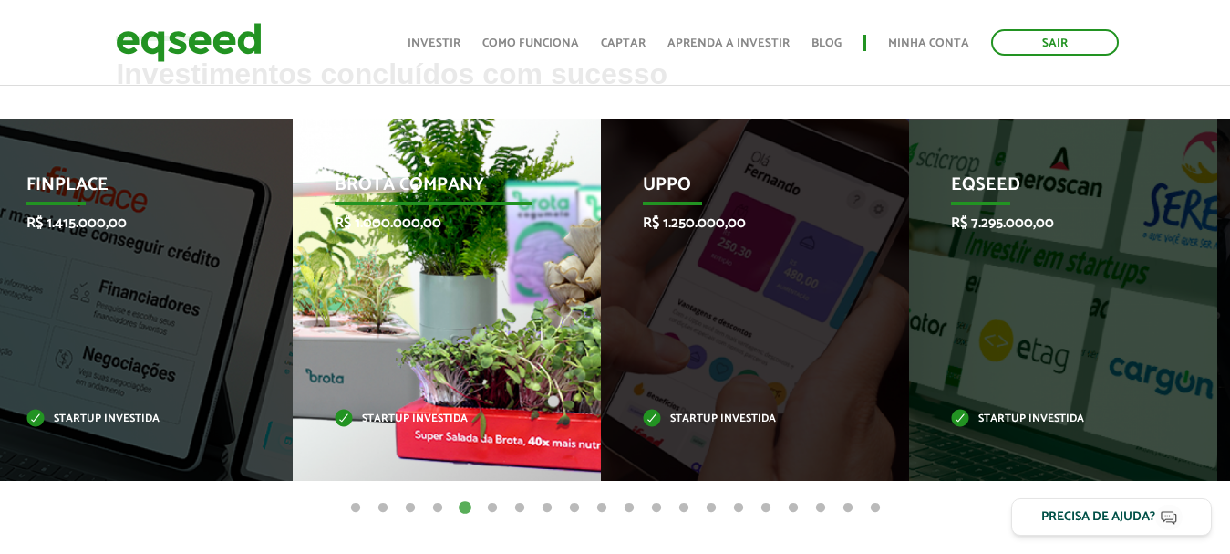
drag, startPoint x: 1112, startPoint y: 272, endPoint x: 293, endPoint y: 282, distance: 819.0
click at [295, 281] on div "Brota Company R$ 1.000.000,00 Startup investida" at bounding box center [433, 300] width 281 height 362
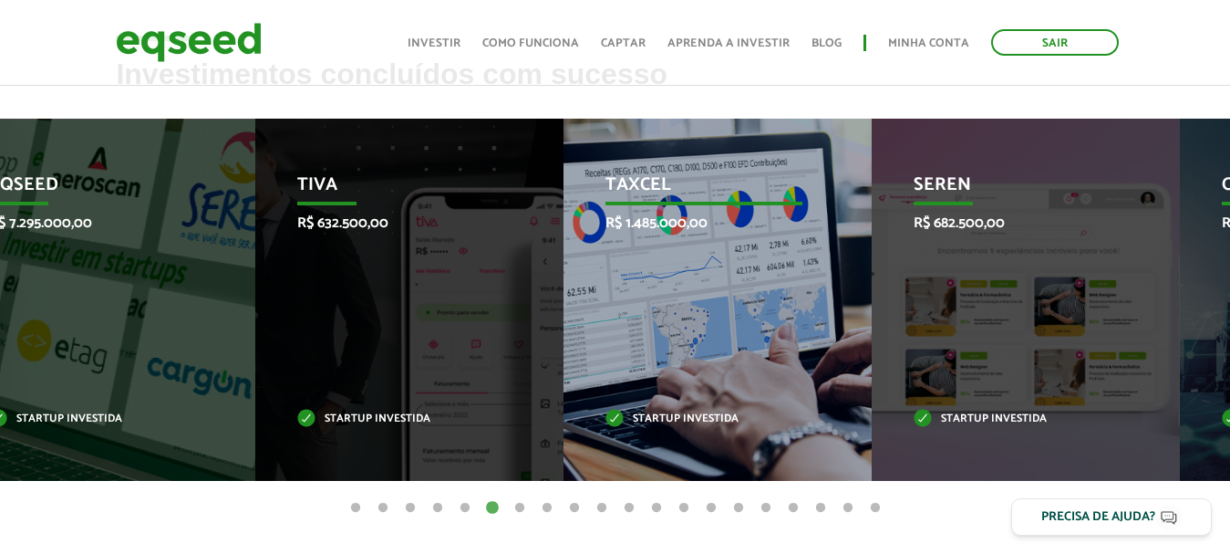
drag, startPoint x: 1065, startPoint y: 280, endPoint x: 194, endPoint y: 253, distance: 871.3
click at [564, 261] on div "Taxcel R$ 1.485.000,00 Startup investida" at bounding box center [704, 300] width 281 height 362
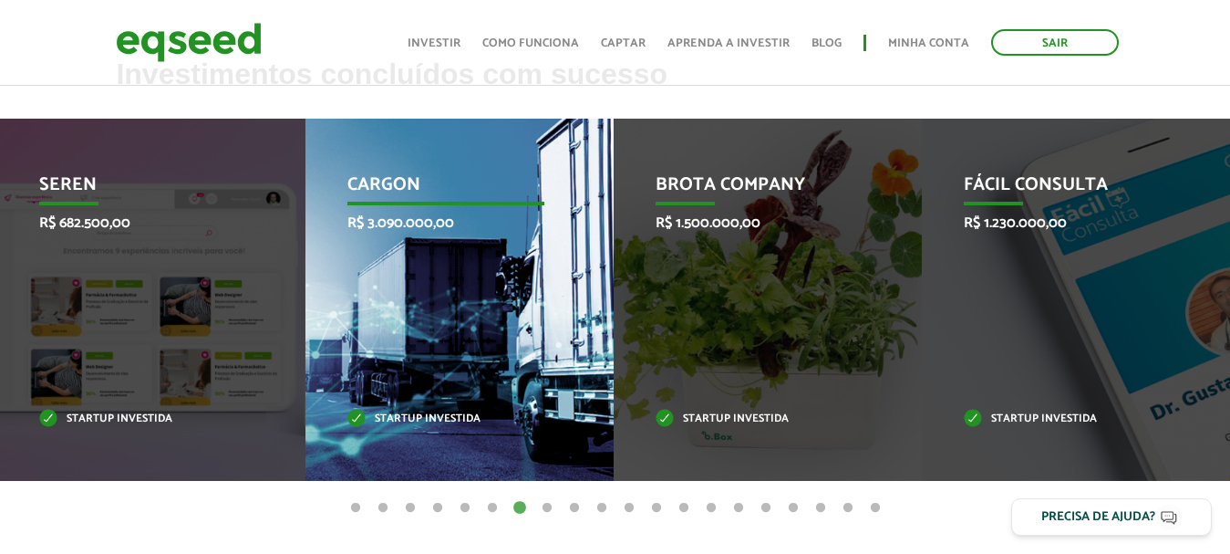
drag, startPoint x: 1017, startPoint y: 323, endPoint x: 321, endPoint y: 306, distance: 696.0
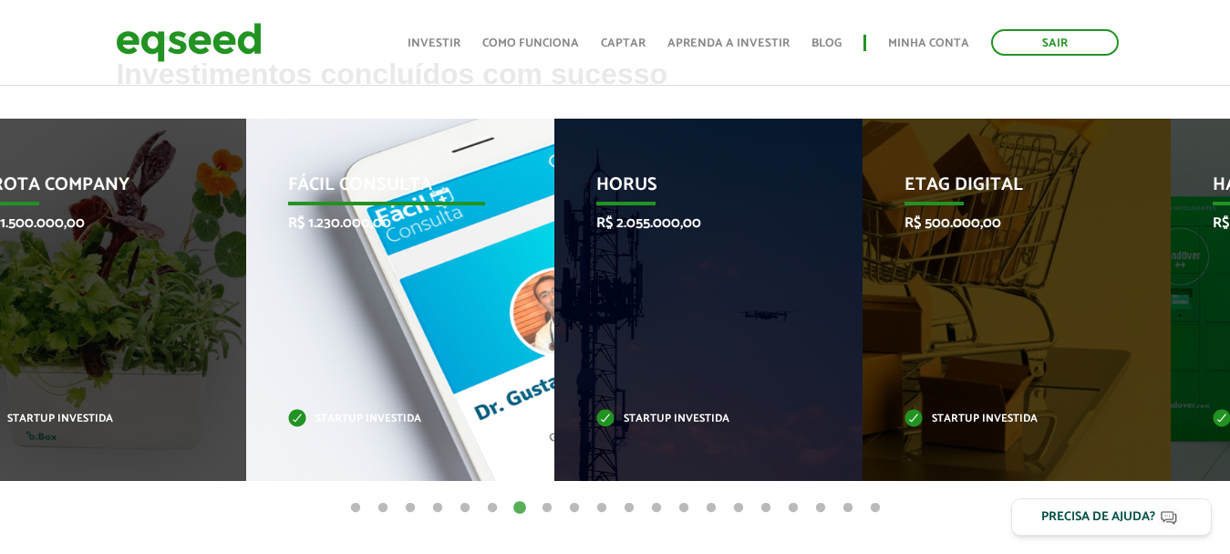
drag, startPoint x: 1042, startPoint y: 316, endPoint x: 2, endPoint y: 314, distance: 1040.5
click at [246, 323] on div "Fácil Consulta R$ 1.230.000,00 Startup investida" at bounding box center [386, 300] width 281 height 362
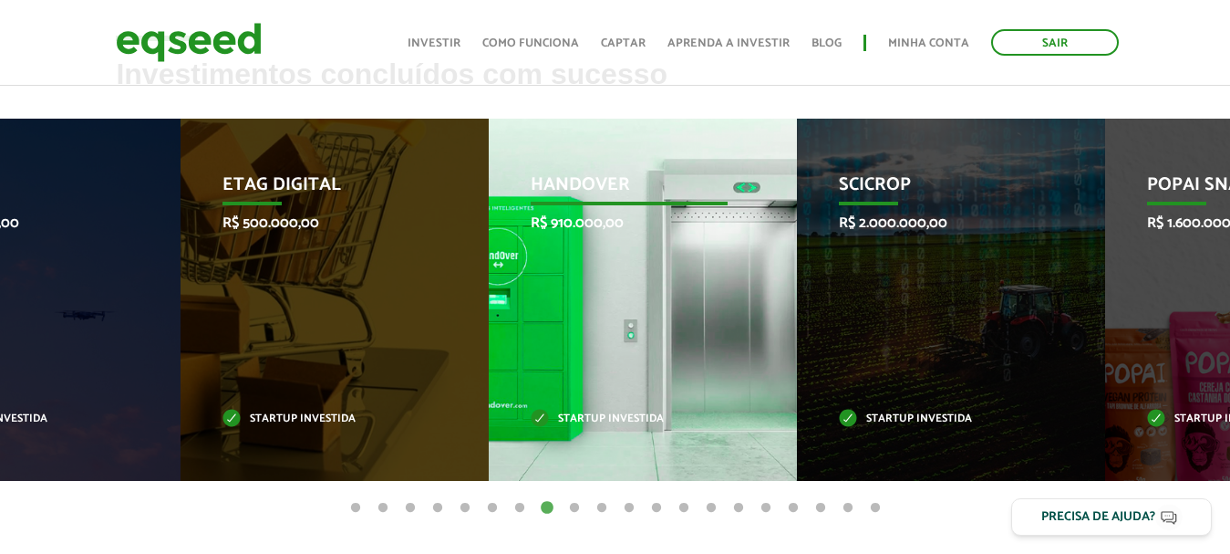
drag, startPoint x: 868, startPoint y: 284, endPoint x: 98, endPoint y: 274, distance: 770.6
click at [489, 280] on div "HandOver R$ 910.000,00 Startup investida" at bounding box center [629, 300] width 281 height 362
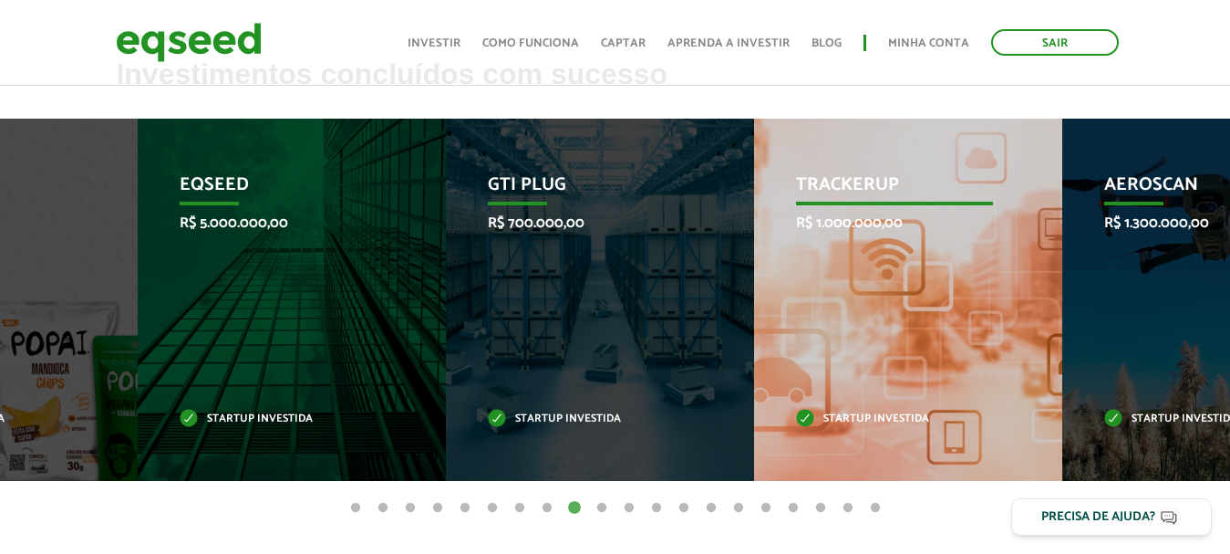
drag, startPoint x: 984, startPoint y: 286, endPoint x: 307, endPoint y: 287, distance: 676.6
click at [754, 287] on div "TrackerUp R$ 1.000.000,00 Startup investida" at bounding box center [894, 300] width 281 height 362
